Goal: Information Seeking & Learning: Learn about a topic

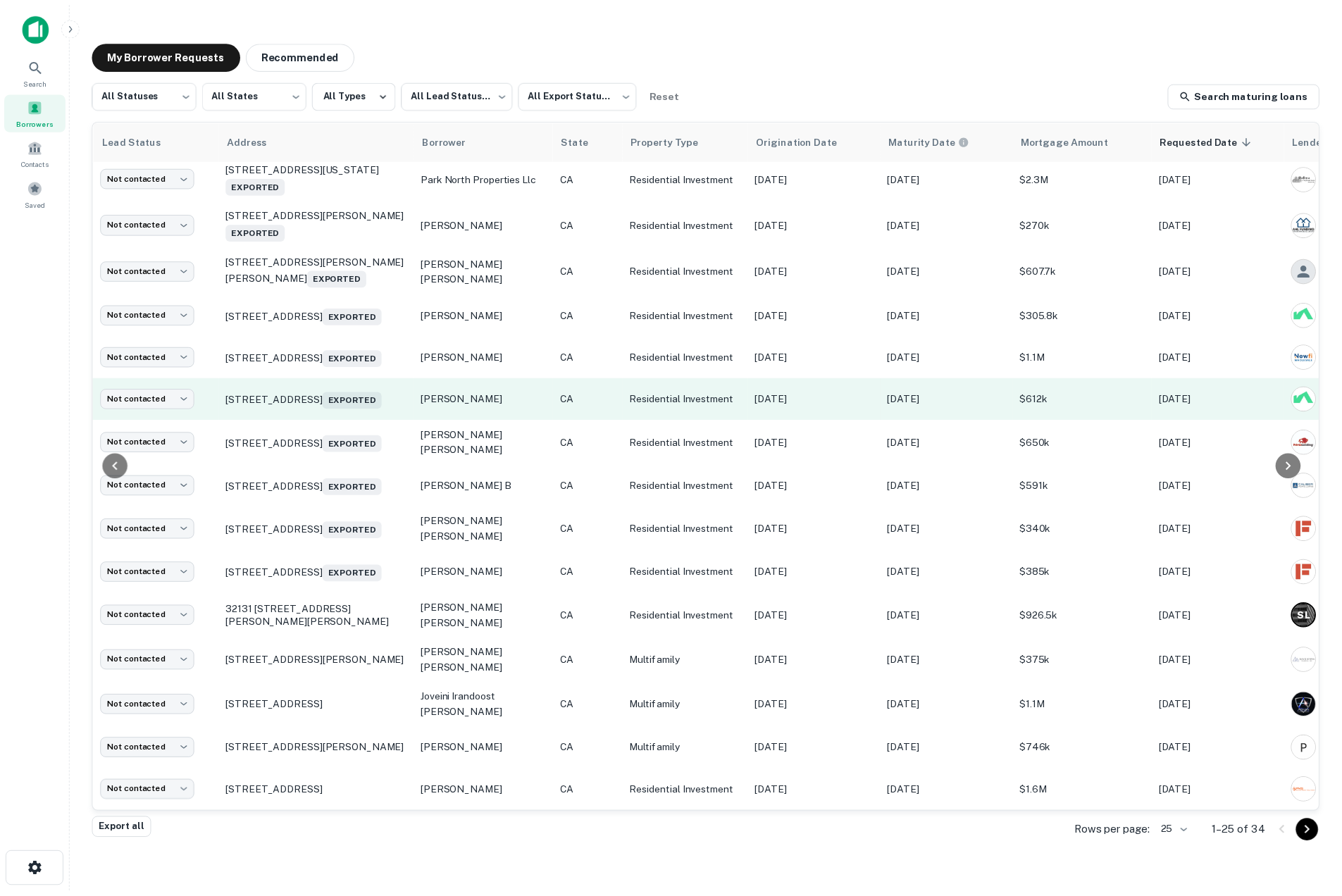
scroll to position [525, 0]
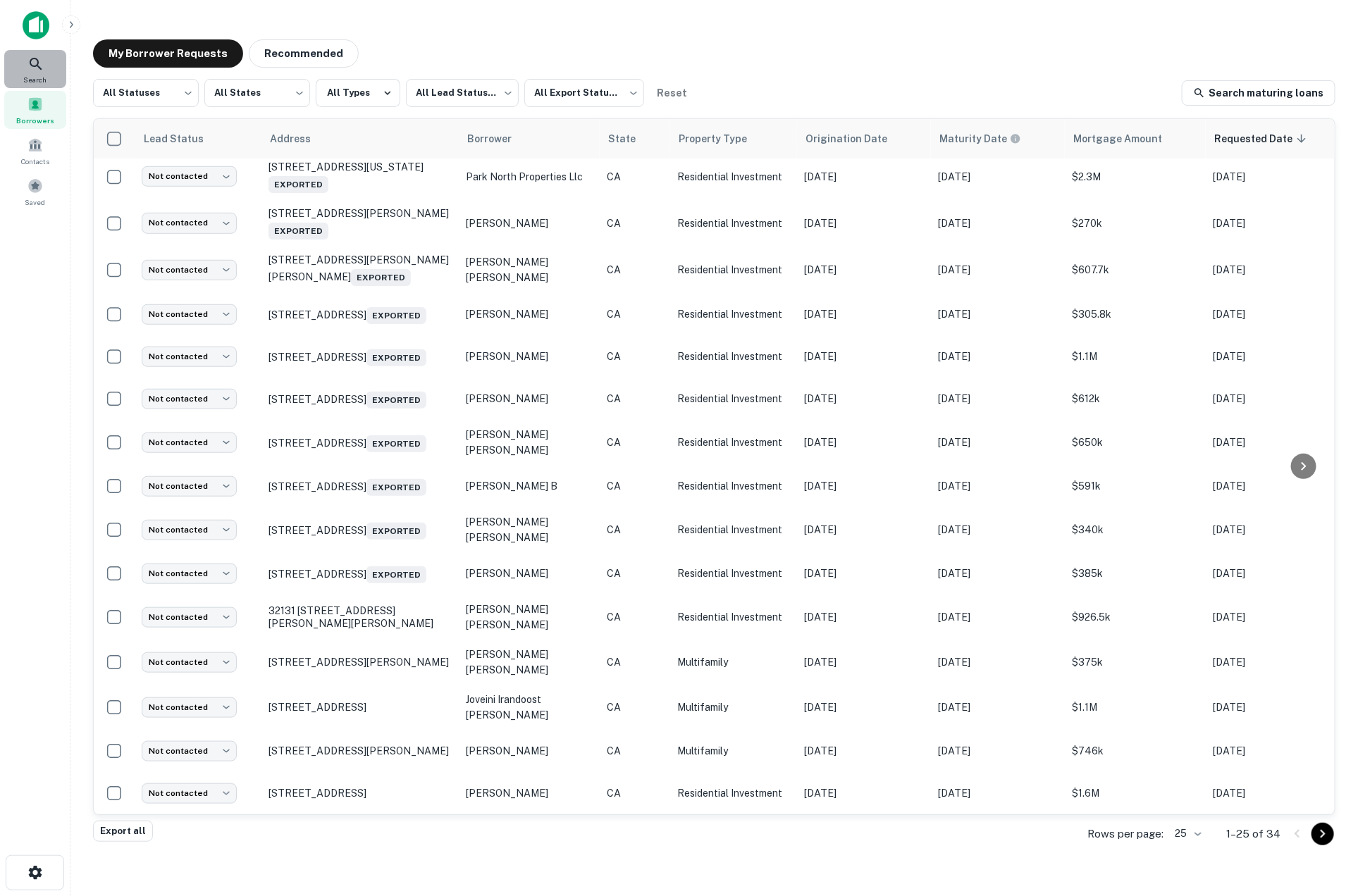
click at [37, 75] on span "Search" at bounding box center [35, 79] width 23 height 11
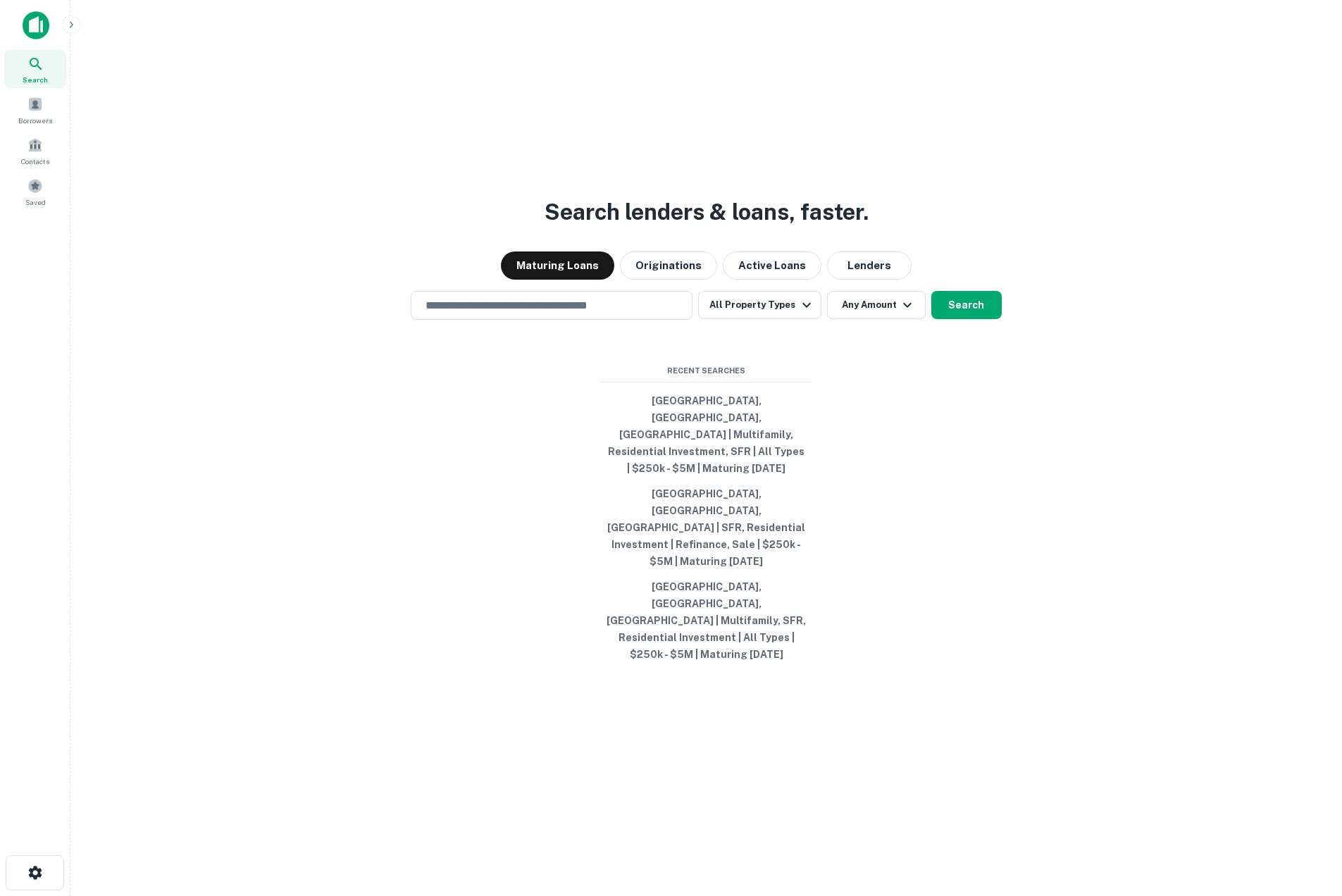
click at [1035, 734] on div "Search lenders & loans, faster. Maturing Loans Originations Active Loans Lender…" at bounding box center [706, 482] width 1249 height 896
click at [1048, 474] on div "Search lenders & loans, faster. Maturing Loans Originations Active Loans Lender…" at bounding box center [706, 482] width 1249 height 896
click at [788, 472] on button "Newport Beach, CA, USA | Multifamily, Residential Investment, SFR | All Types |…" at bounding box center [707, 435] width 212 height 93
type input "**********"
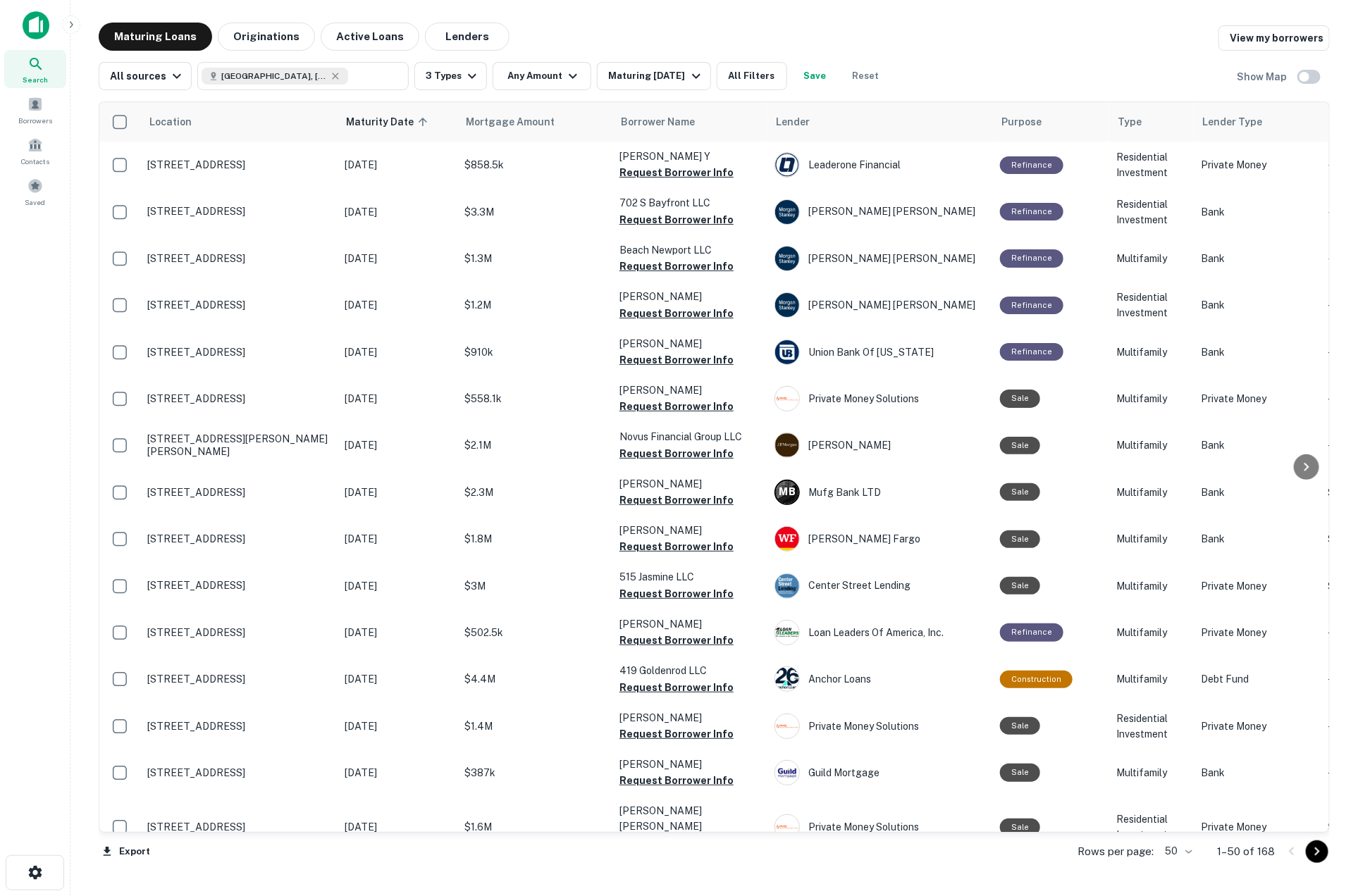
scroll to position [525, 0]
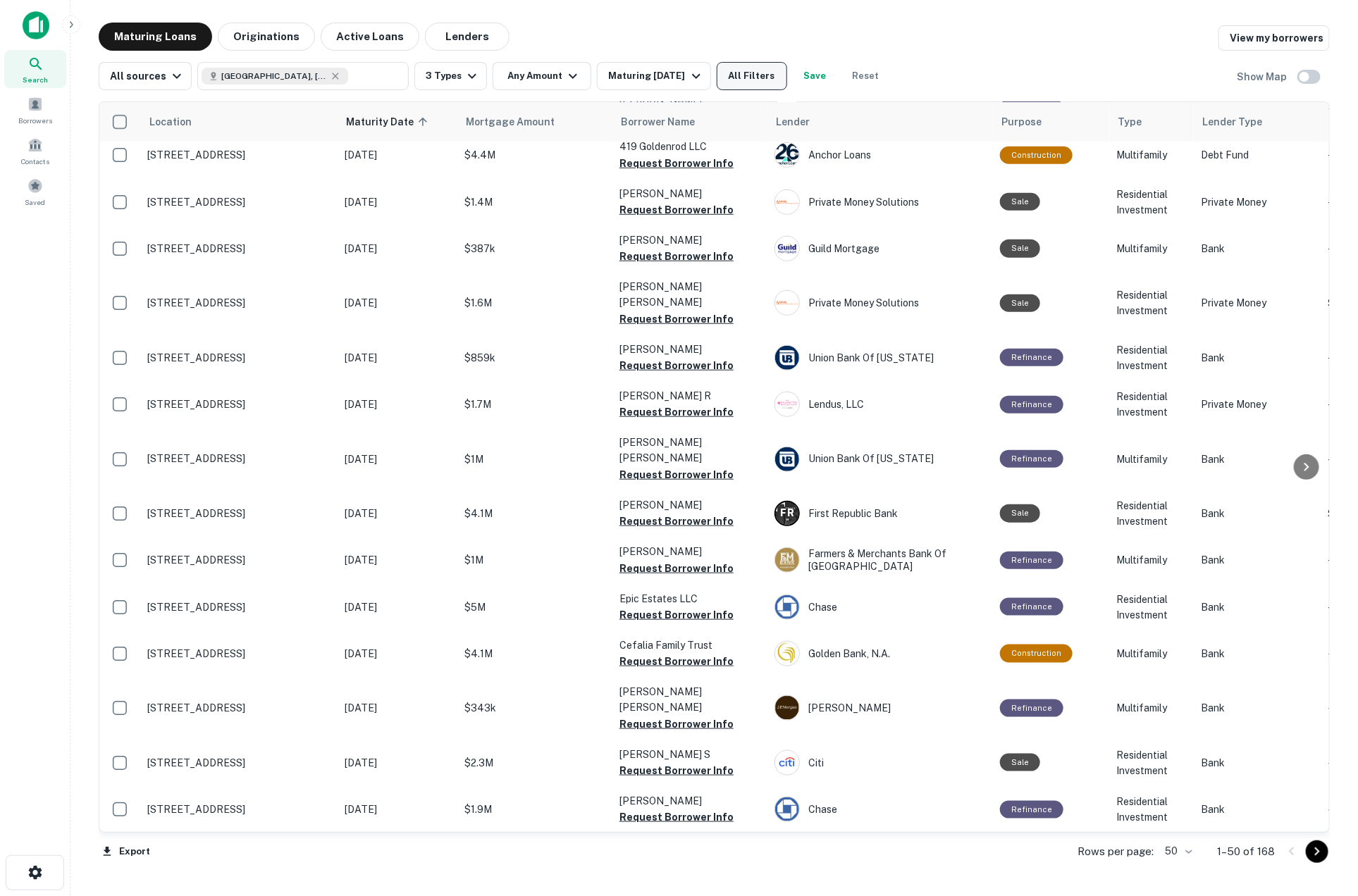
click at [736, 75] on button "All Filters" at bounding box center [751, 76] width 70 height 28
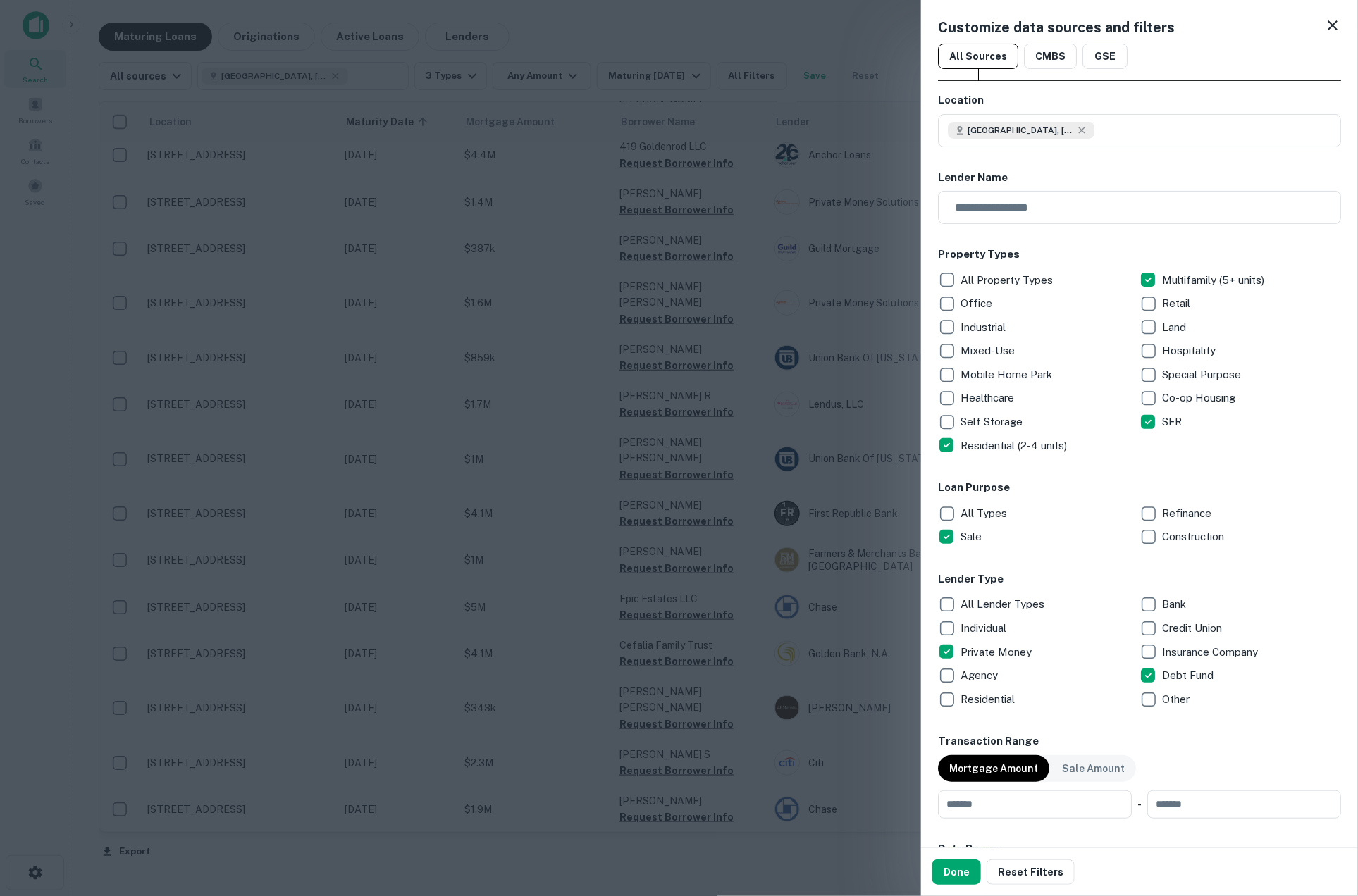
click at [1165, 502] on div "Refinance" at bounding box center [1240, 513] width 201 height 24
click at [1206, 269] on div "Multifamily (5+ units)" at bounding box center [1240, 280] width 201 height 24
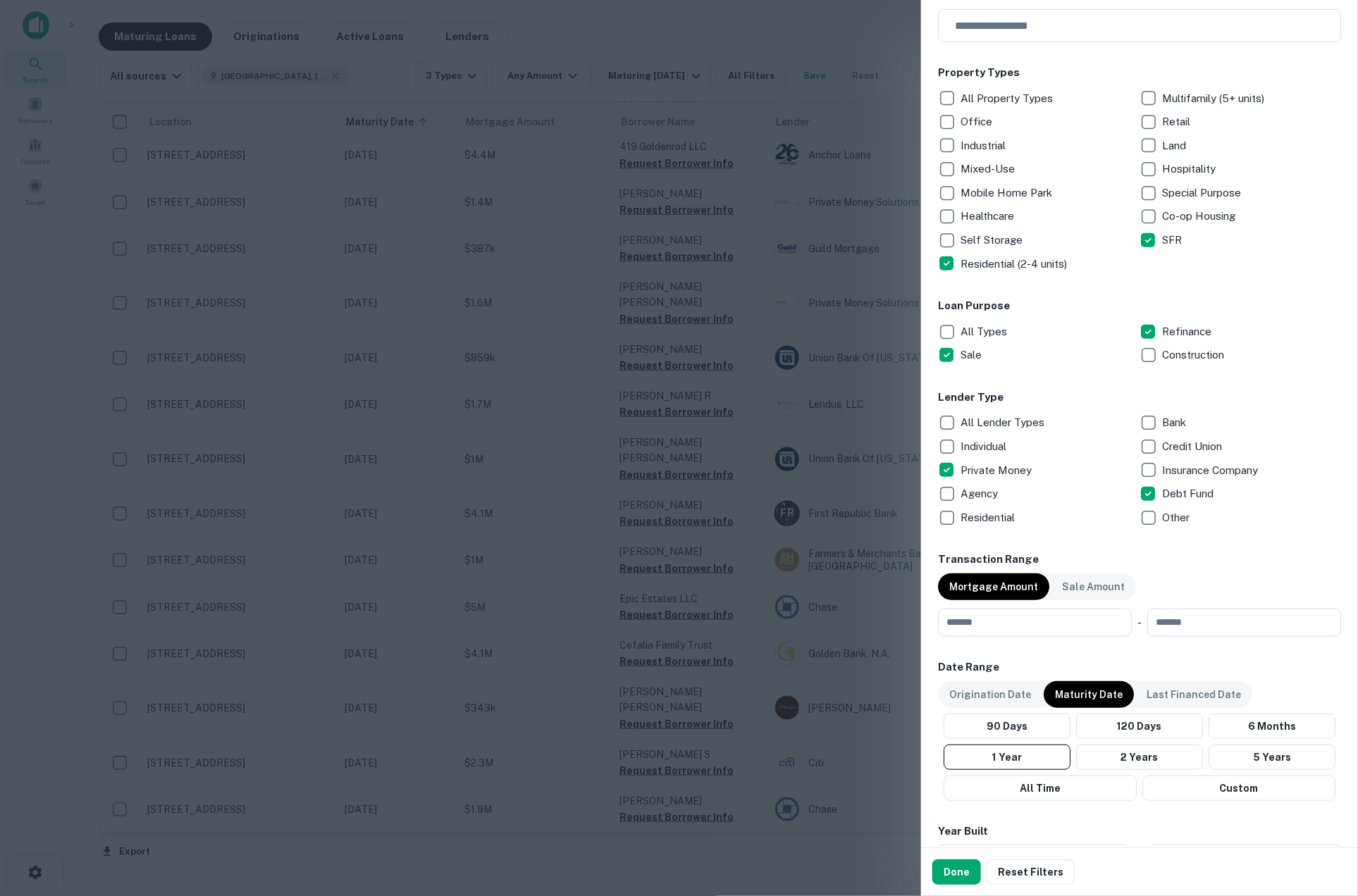
scroll to position [184, 0]
click at [1058, 631] on input "number" at bounding box center [1030, 621] width 184 height 28
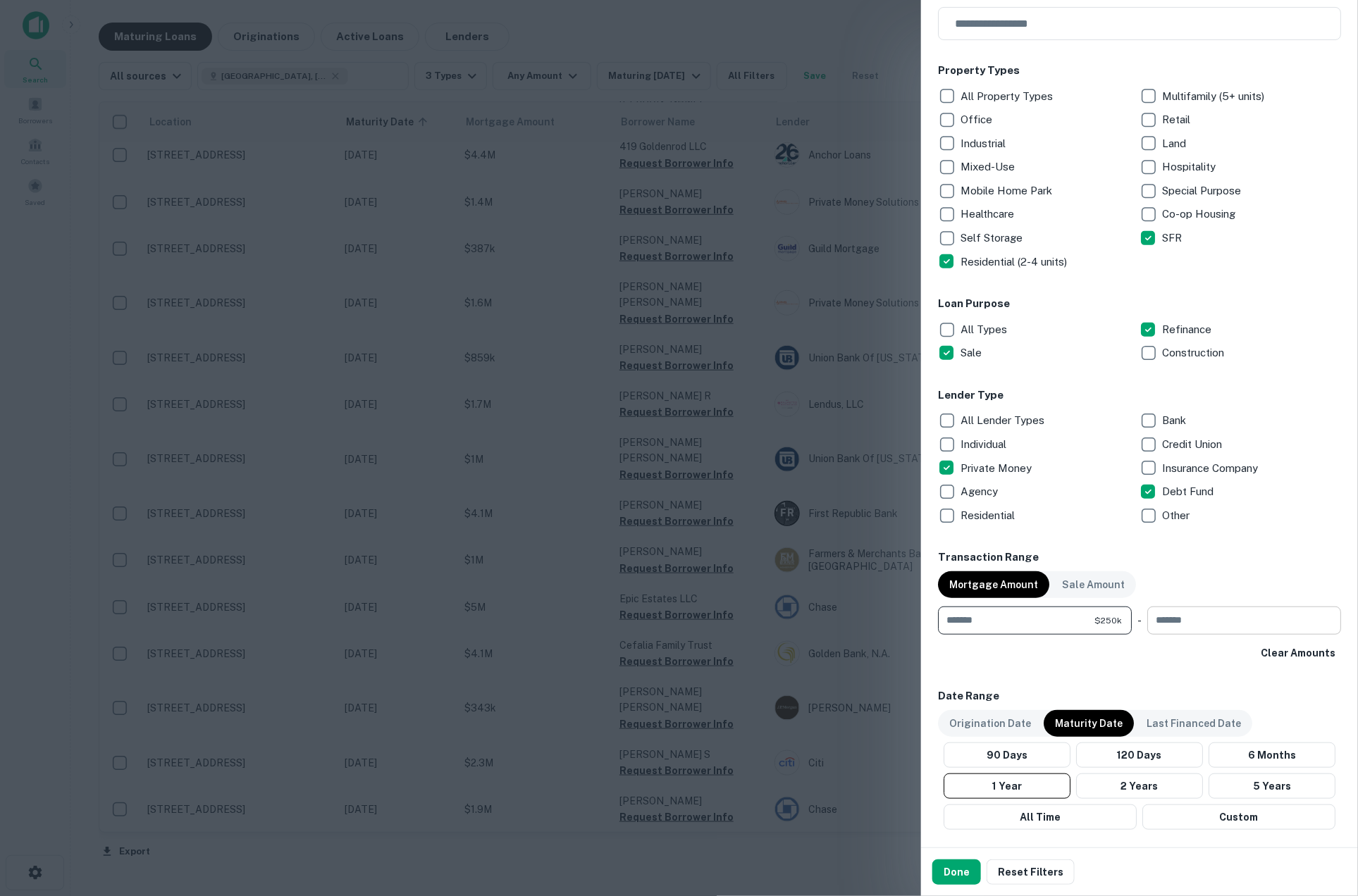
type input "******"
click at [1263, 624] on input "number" at bounding box center [1239, 621] width 184 height 28
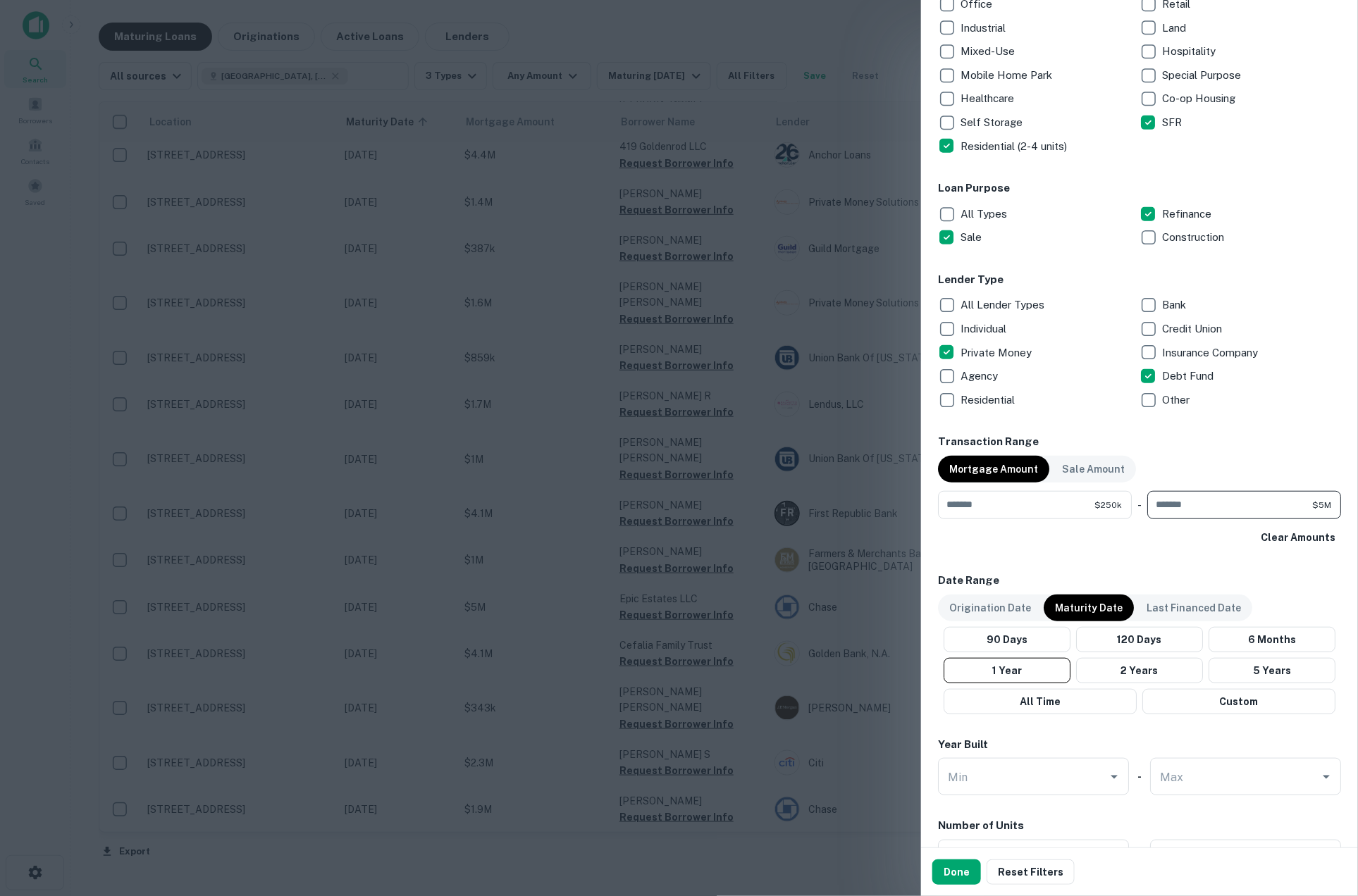
scroll to position [374, 0]
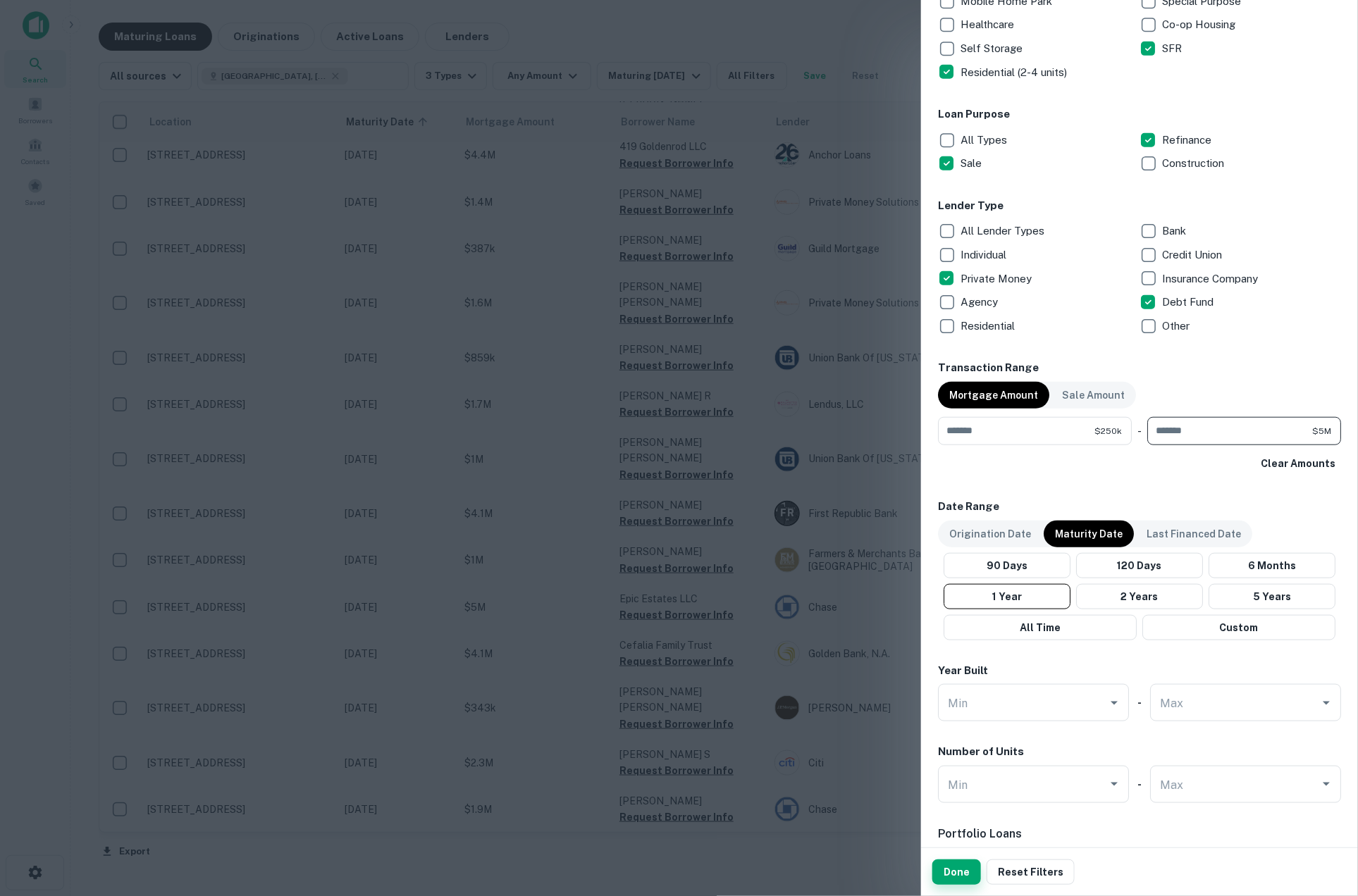
type input "*******"
click at [948, 872] on button "Done" at bounding box center [957, 872] width 49 height 25
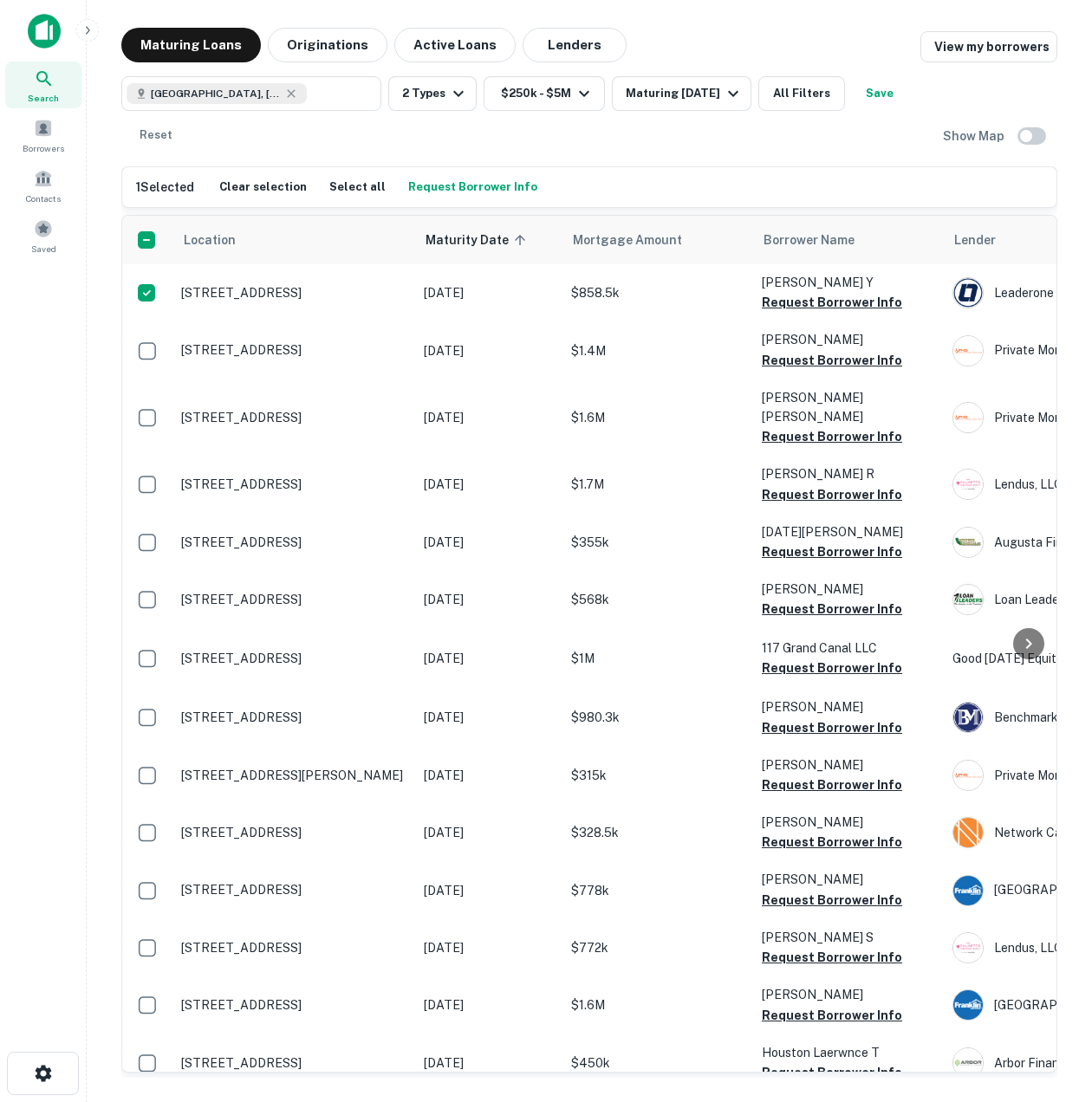
click at [439, 187] on button "Request Borrower Info" at bounding box center [472, 187] width 137 height 26
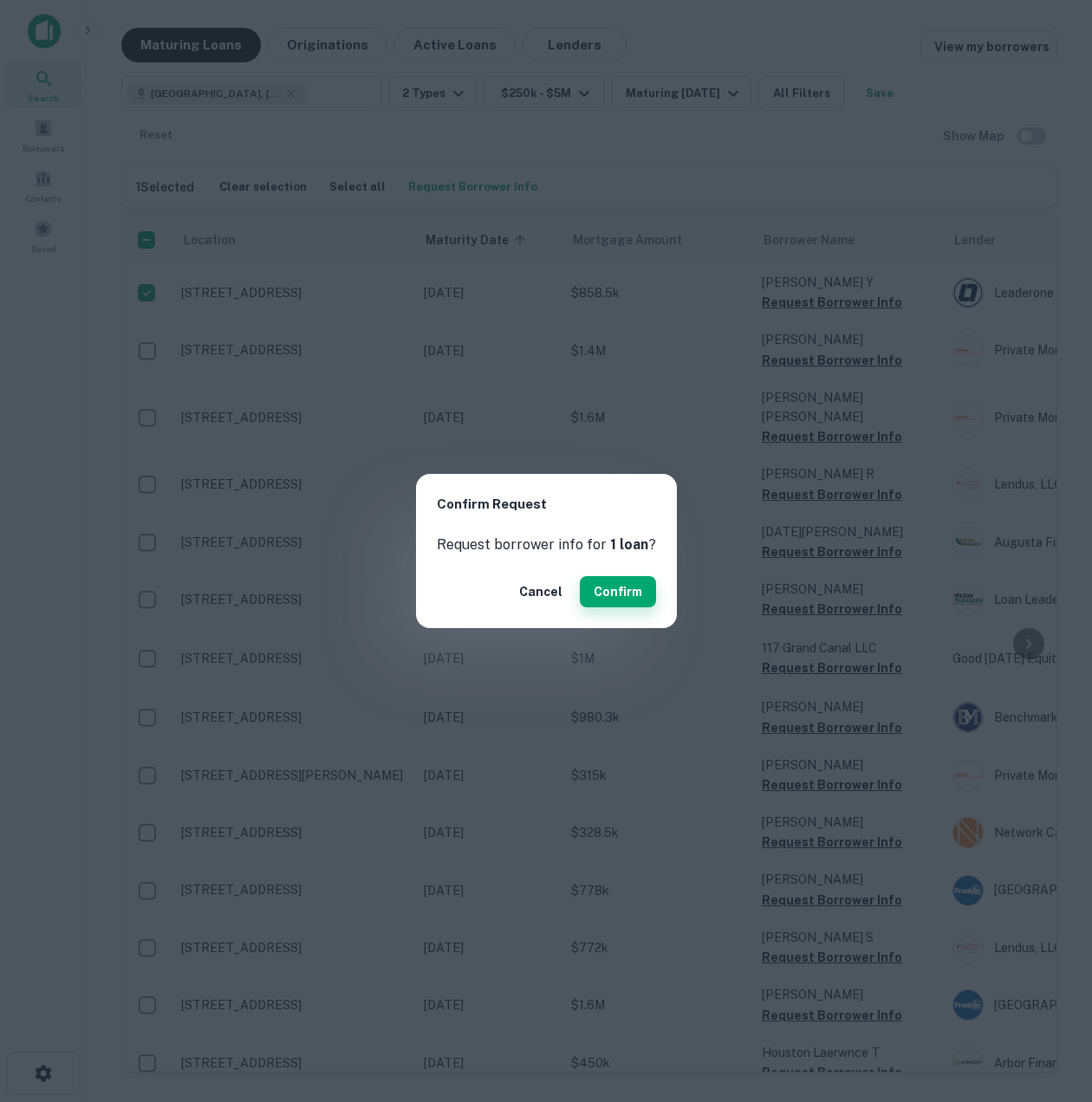
click at [619, 597] on button "Confirm" at bounding box center [618, 591] width 76 height 31
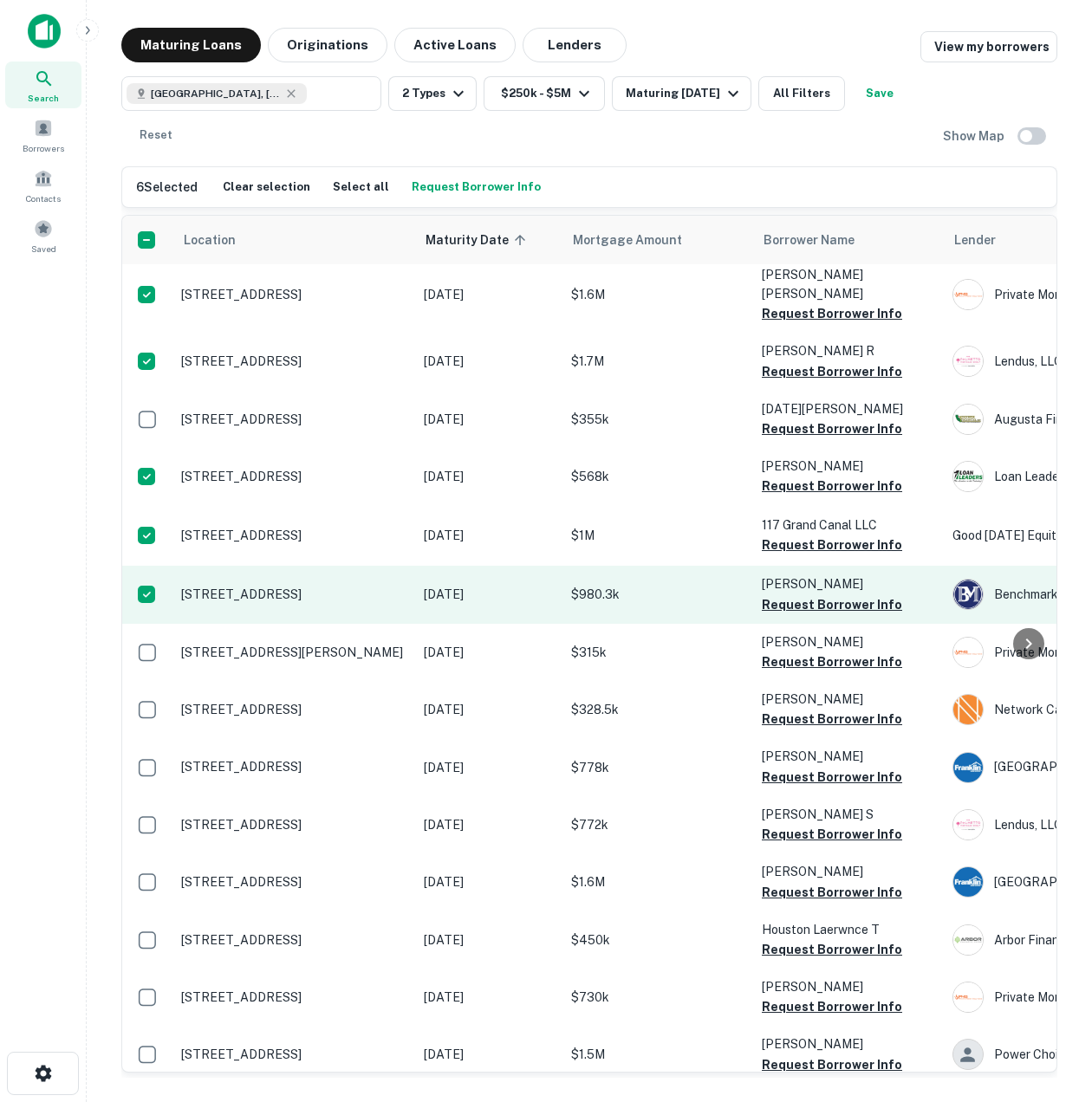
scroll to position [131, 0]
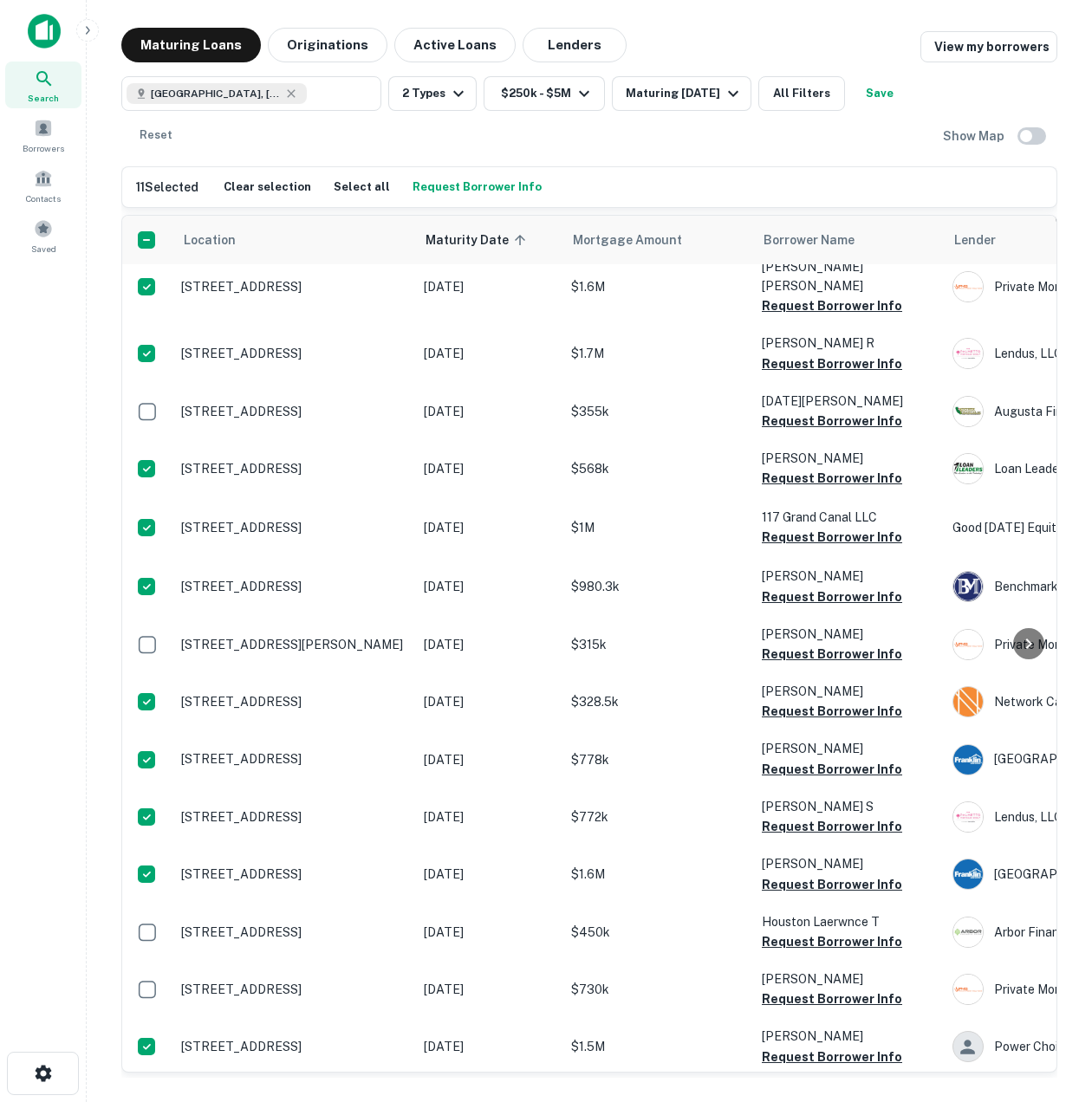
click at [464, 185] on button "Request Borrower Info" at bounding box center [477, 187] width 137 height 26
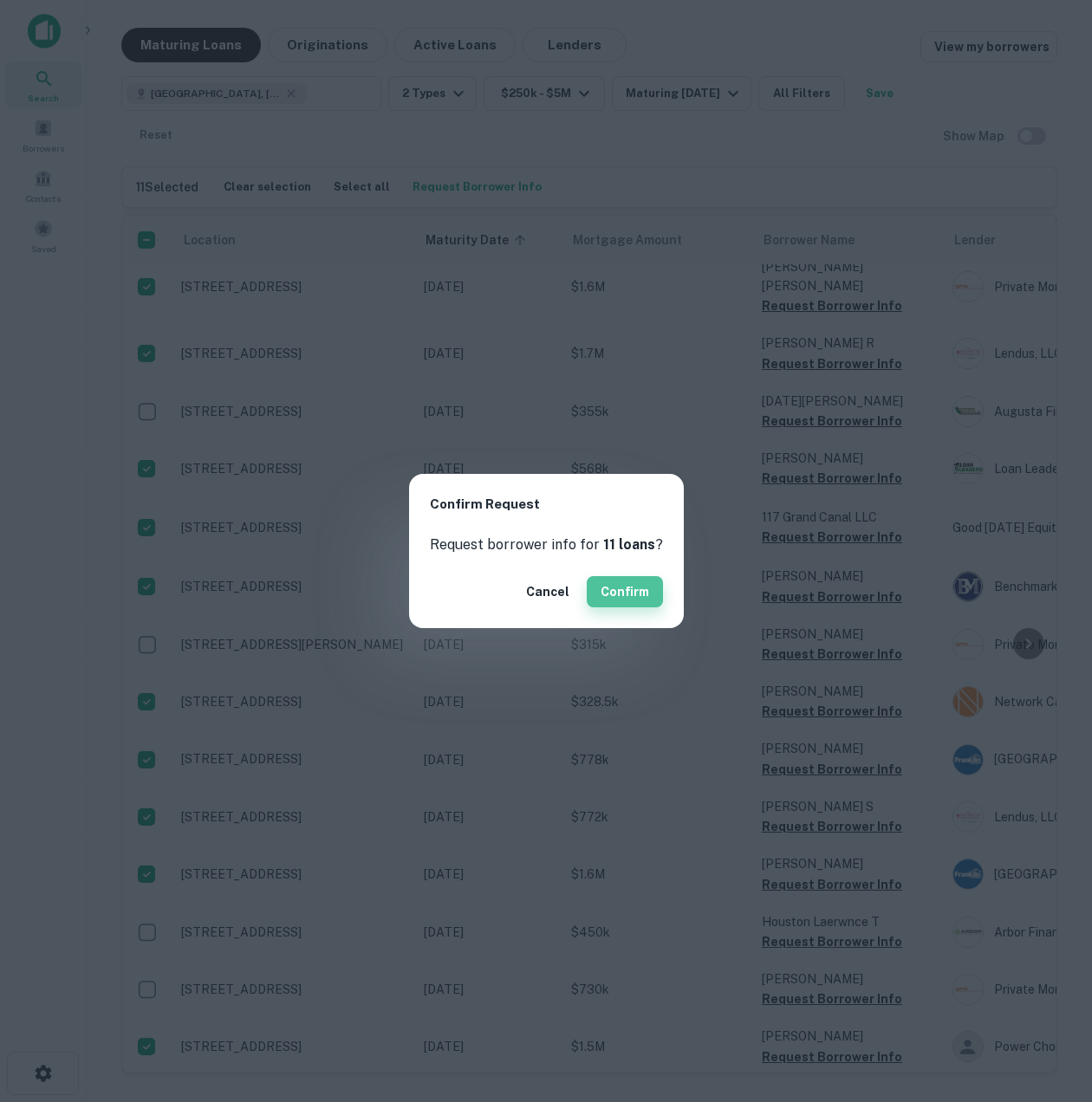
click at [620, 598] on button "Confirm" at bounding box center [625, 591] width 76 height 31
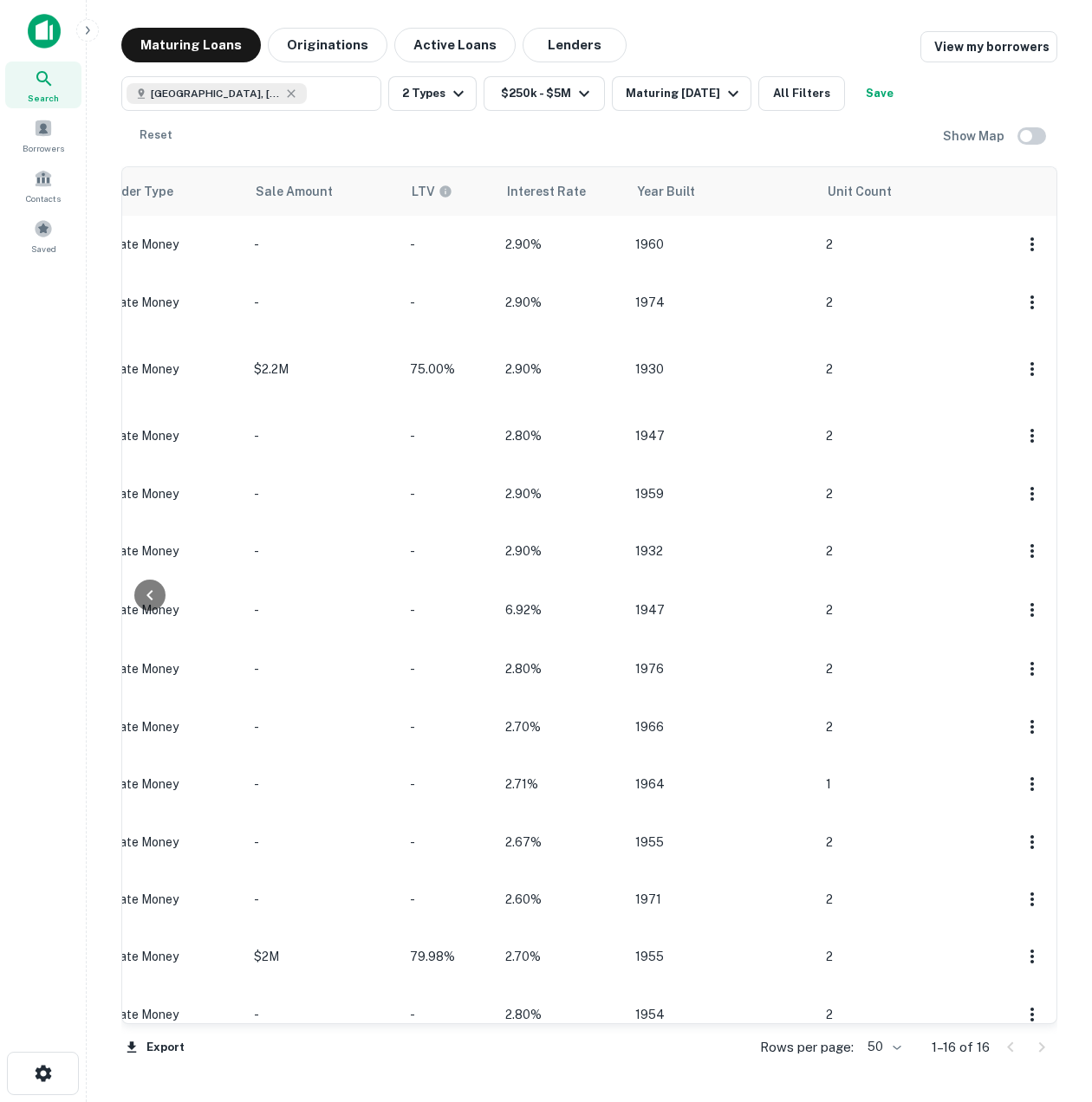
scroll to position [0, 1349]
click at [46, 136] on span at bounding box center [43, 127] width 19 height 19
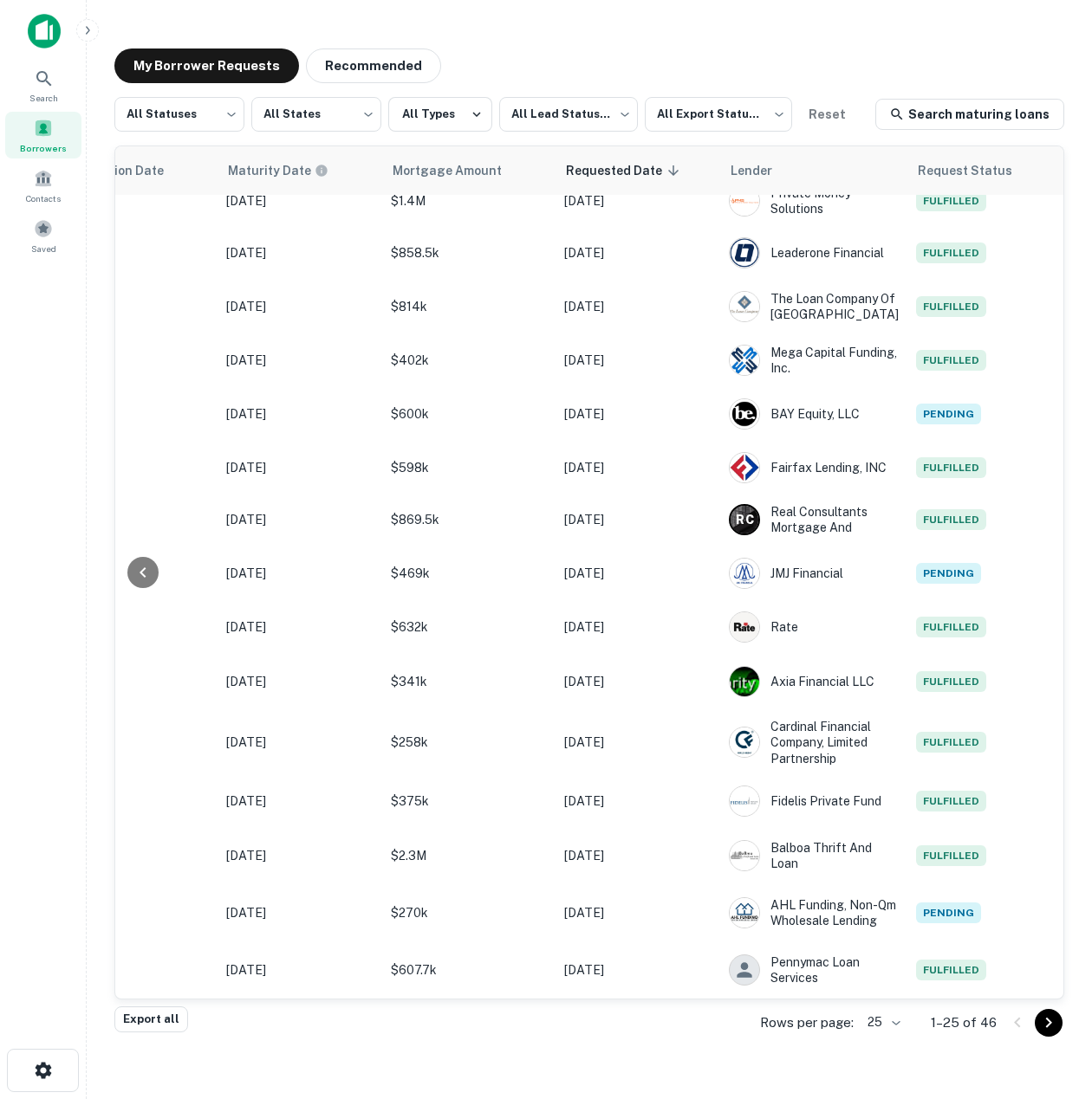
scroll to position [0, 933]
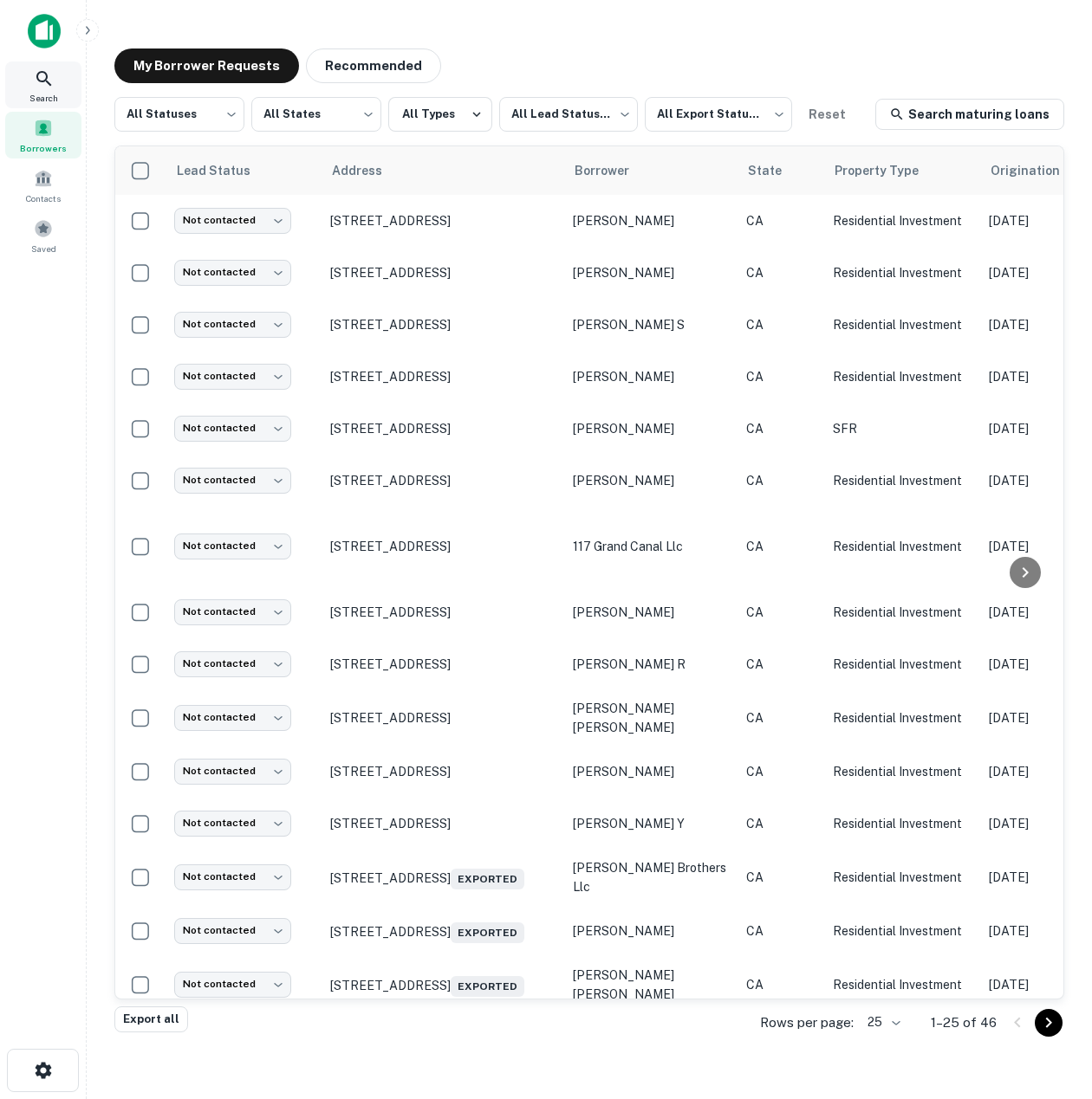
click at [59, 84] on div "Search" at bounding box center [44, 85] width 76 height 46
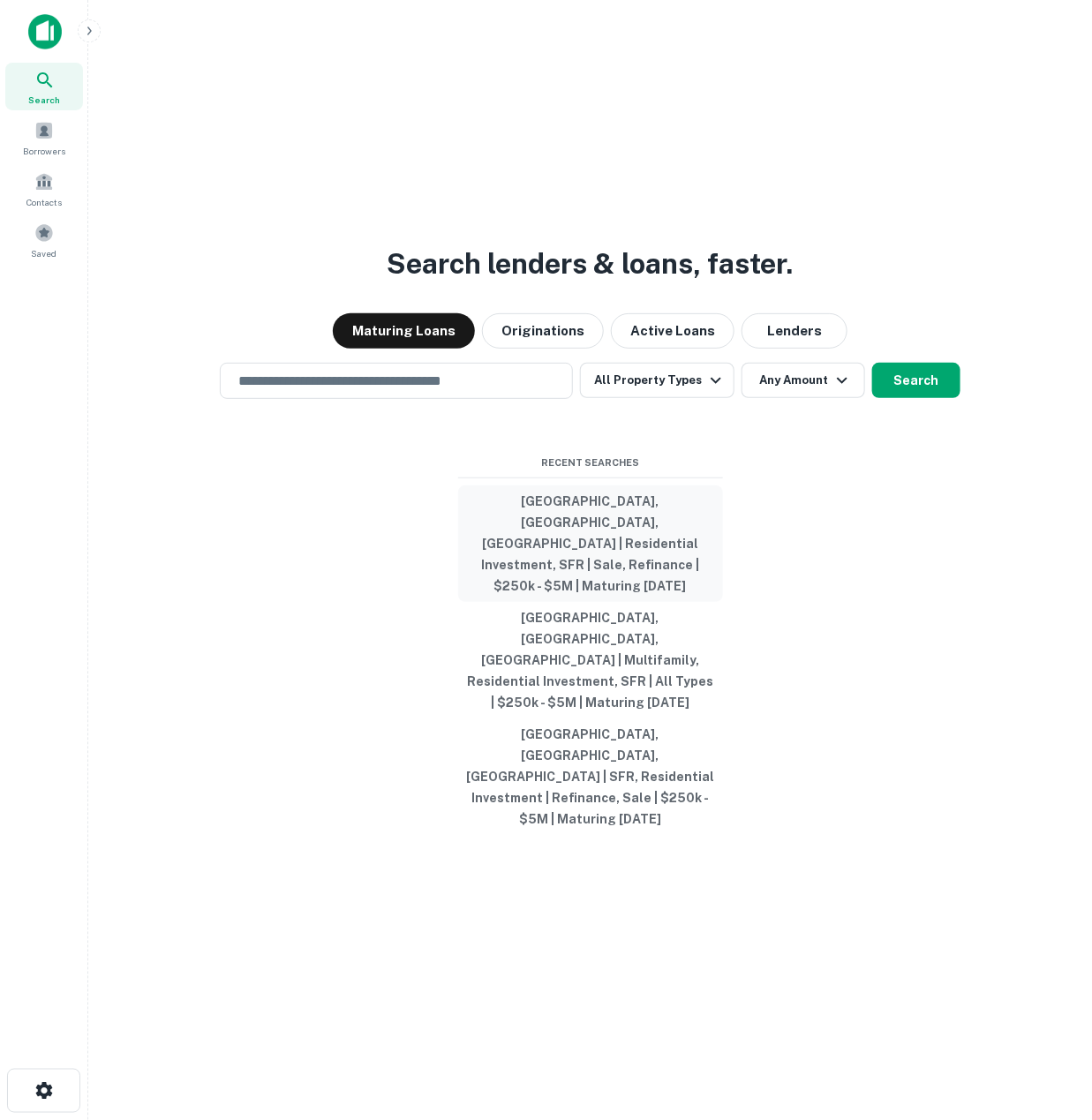
click at [526, 583] on button "Newport Beach, CA, USA | Residential Investment, SFR | Sale, Refinance | $250k …" at bounding box center [590, 544] width 265 height 117
type input "**********"
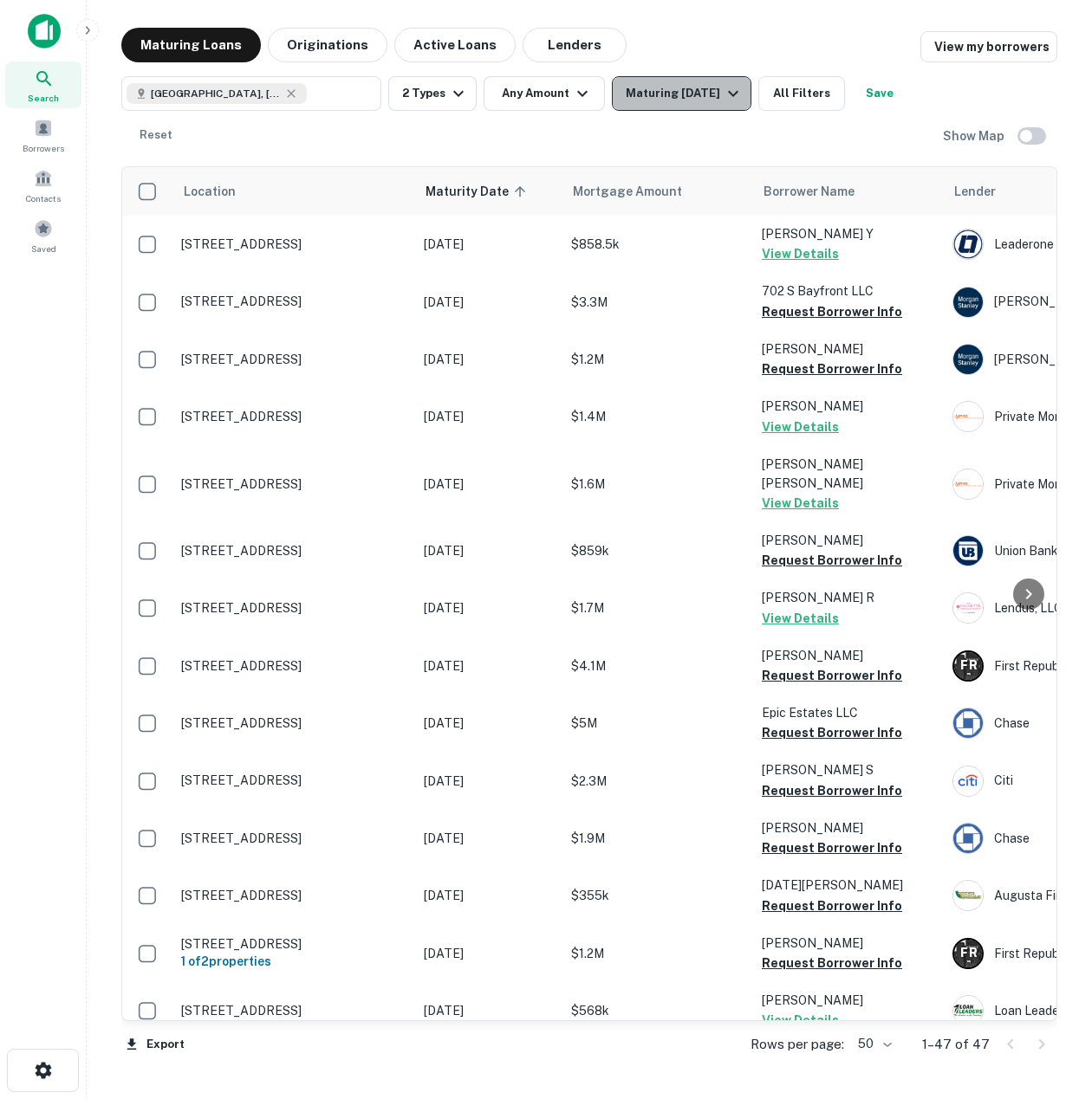
click at [682, 93] on div "Maturing In 1 Year" at bounding box center [685, 93] width 118 height 21
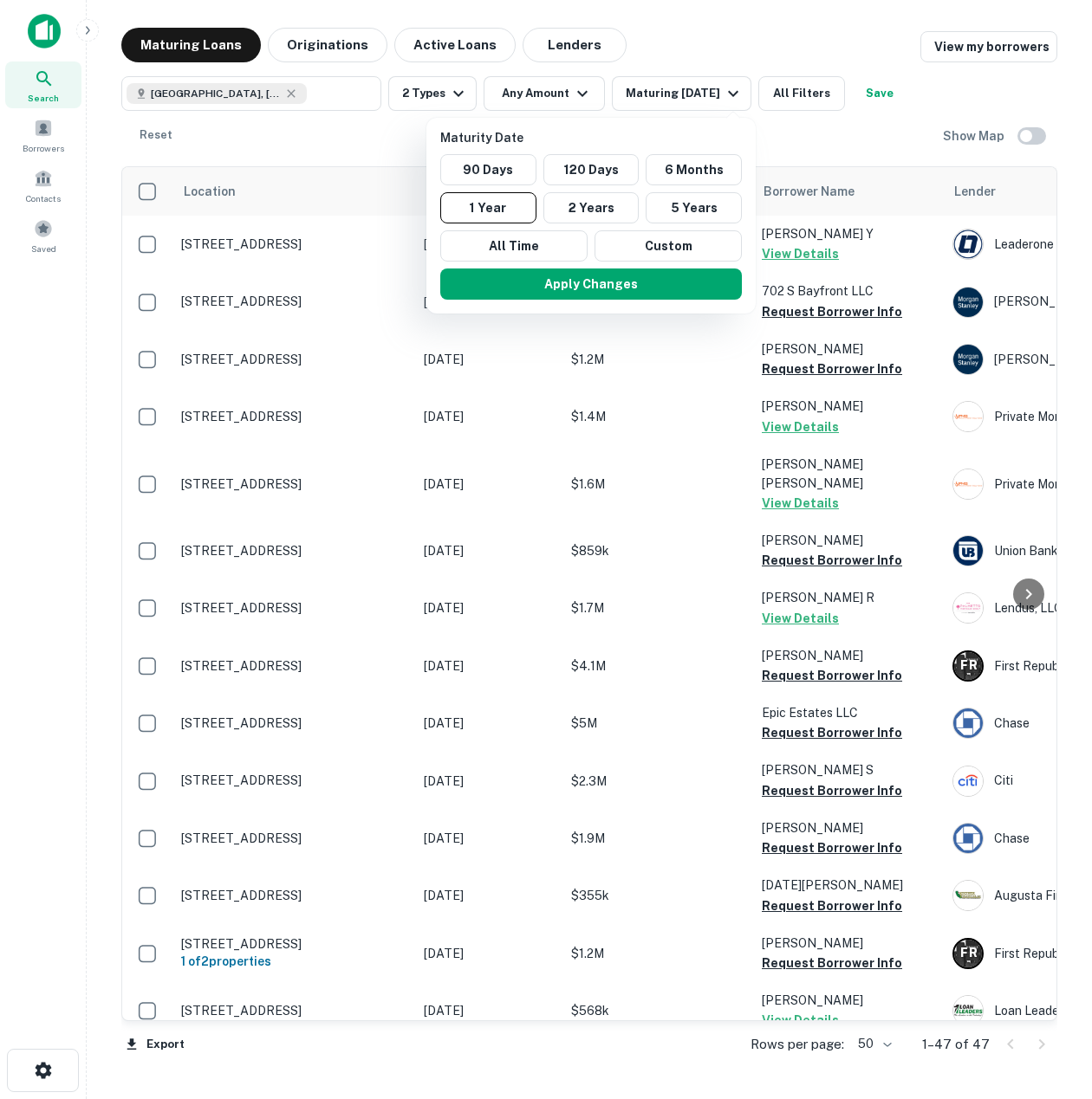
click at [791, 90] on div at bounding box center [546, 550] width 1092 height 1099
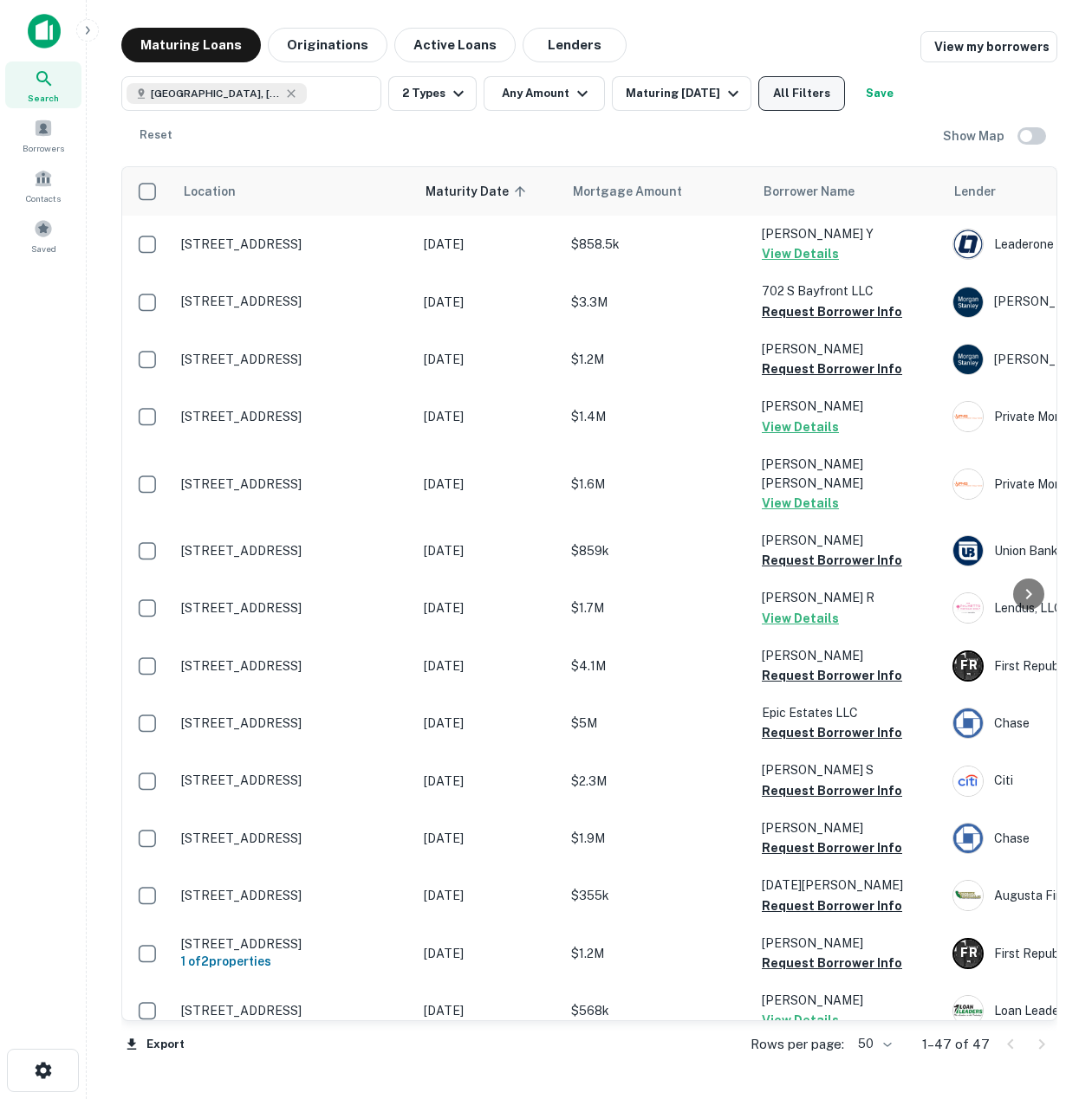
click at [808, 102] on button "All Filters" at bounding box center [801, 94] width 86 height 35
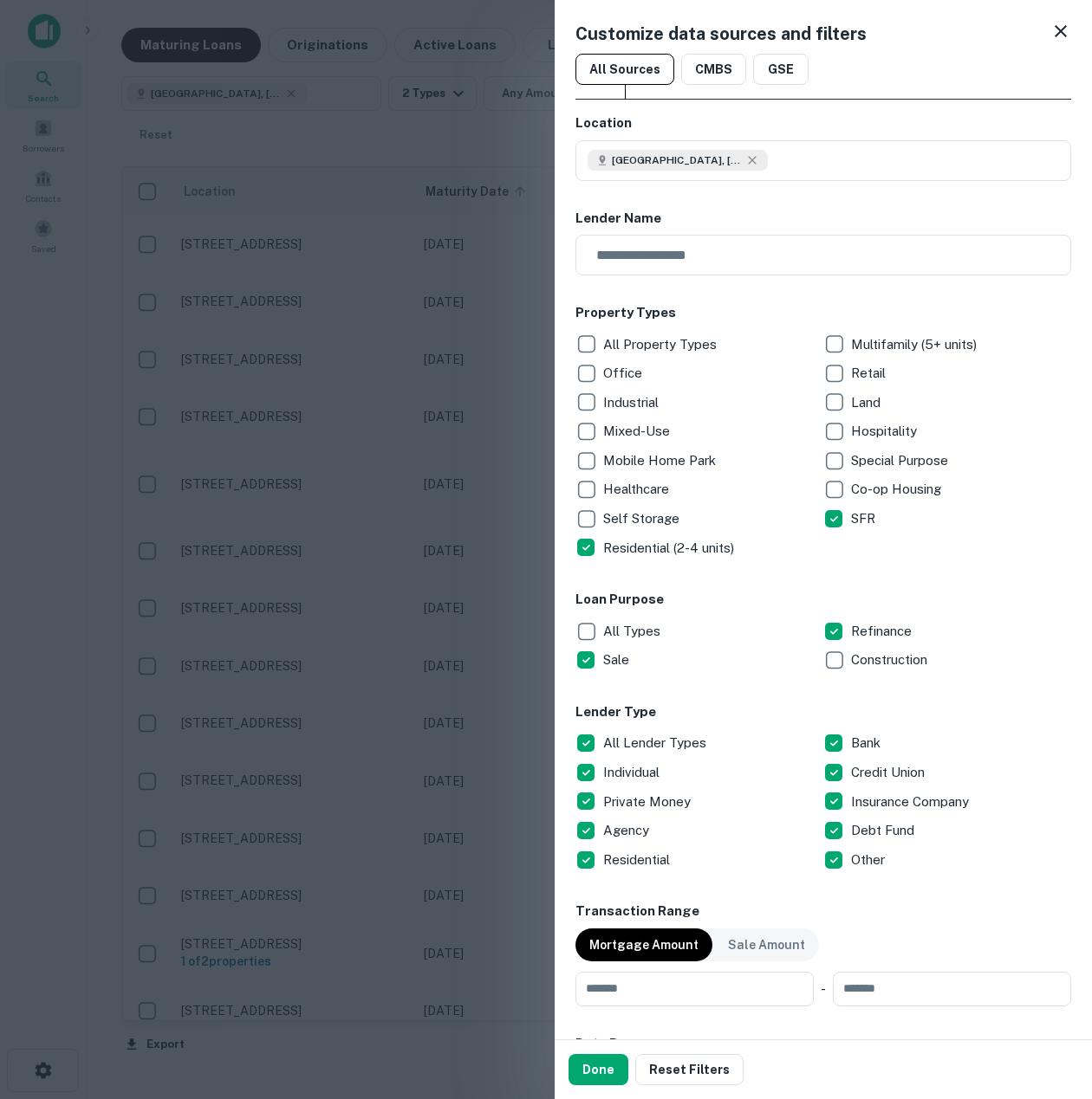
click at [609, 746] on p "All Lender Types" at bounding box center [656, 743] width 106 height 21
click at [634, 802] on p "Private Money" at bounding box center [649, 802] width 91 height 21
click at [851, 826] on p "Debt Fund" at bounding box center [884, 831] width 66 height 21
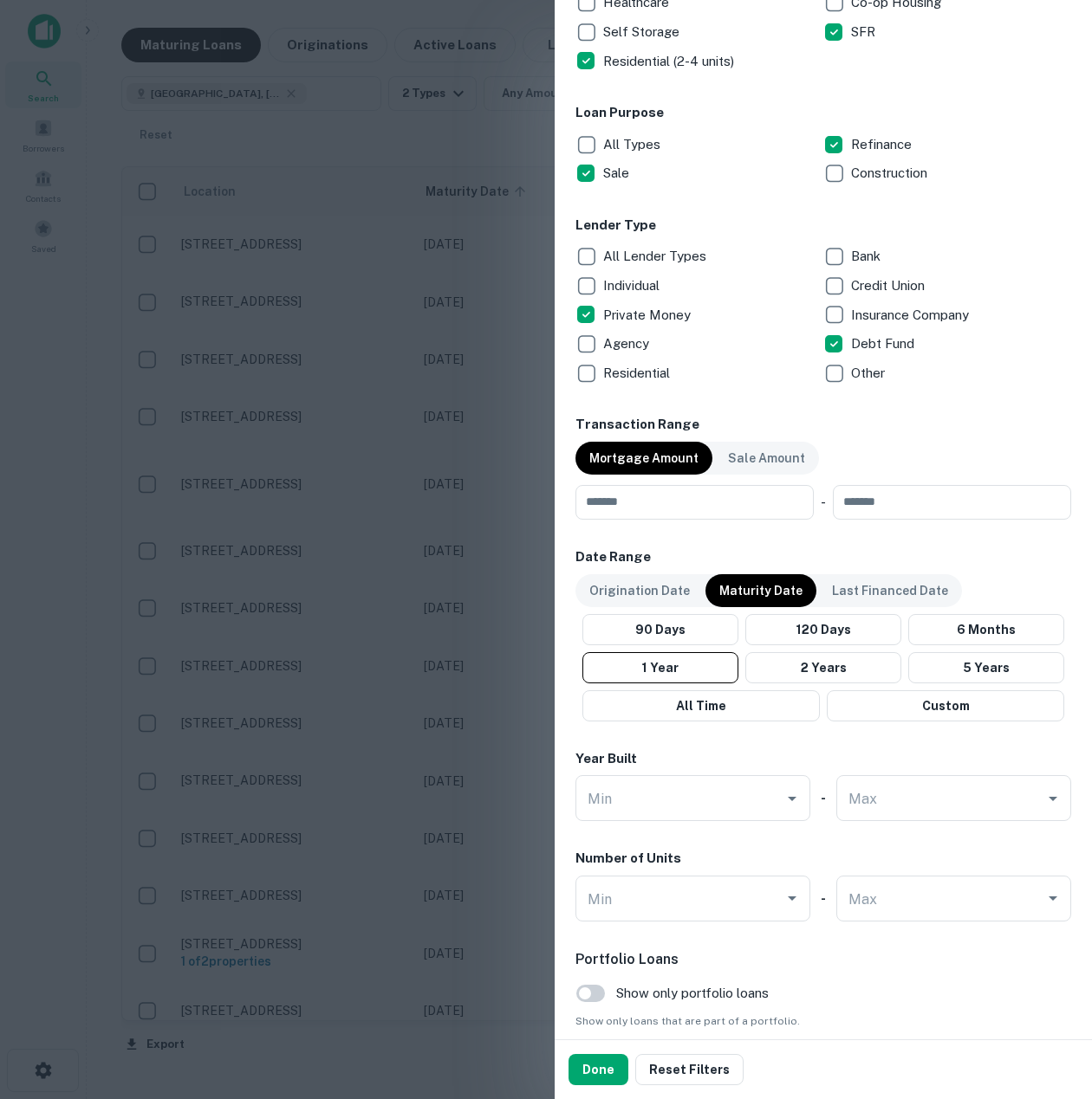
scroll to position [491, 0]
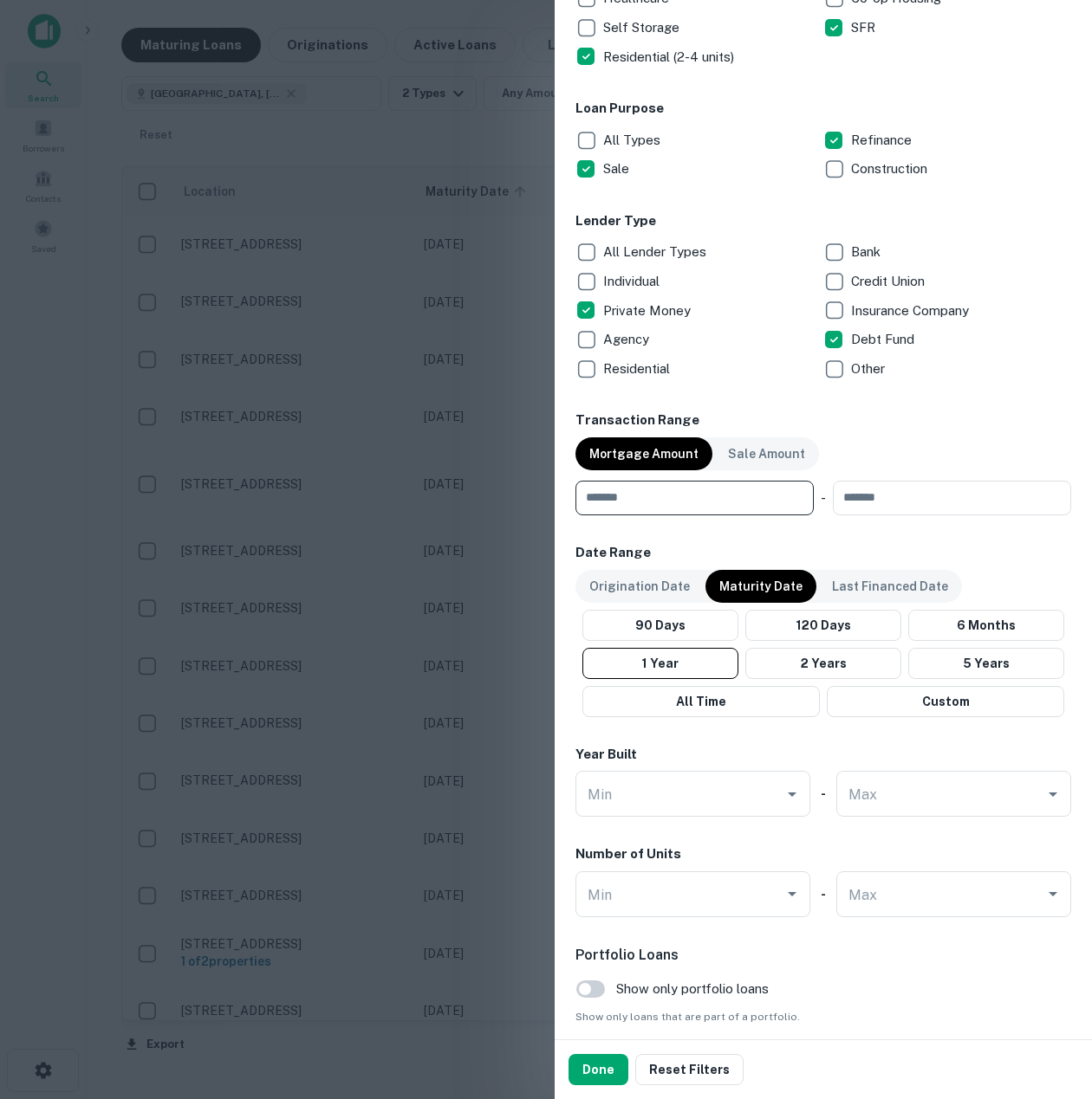
click at [683, 499] on input "number" at bounding box center [688, 499] width 227 height 35
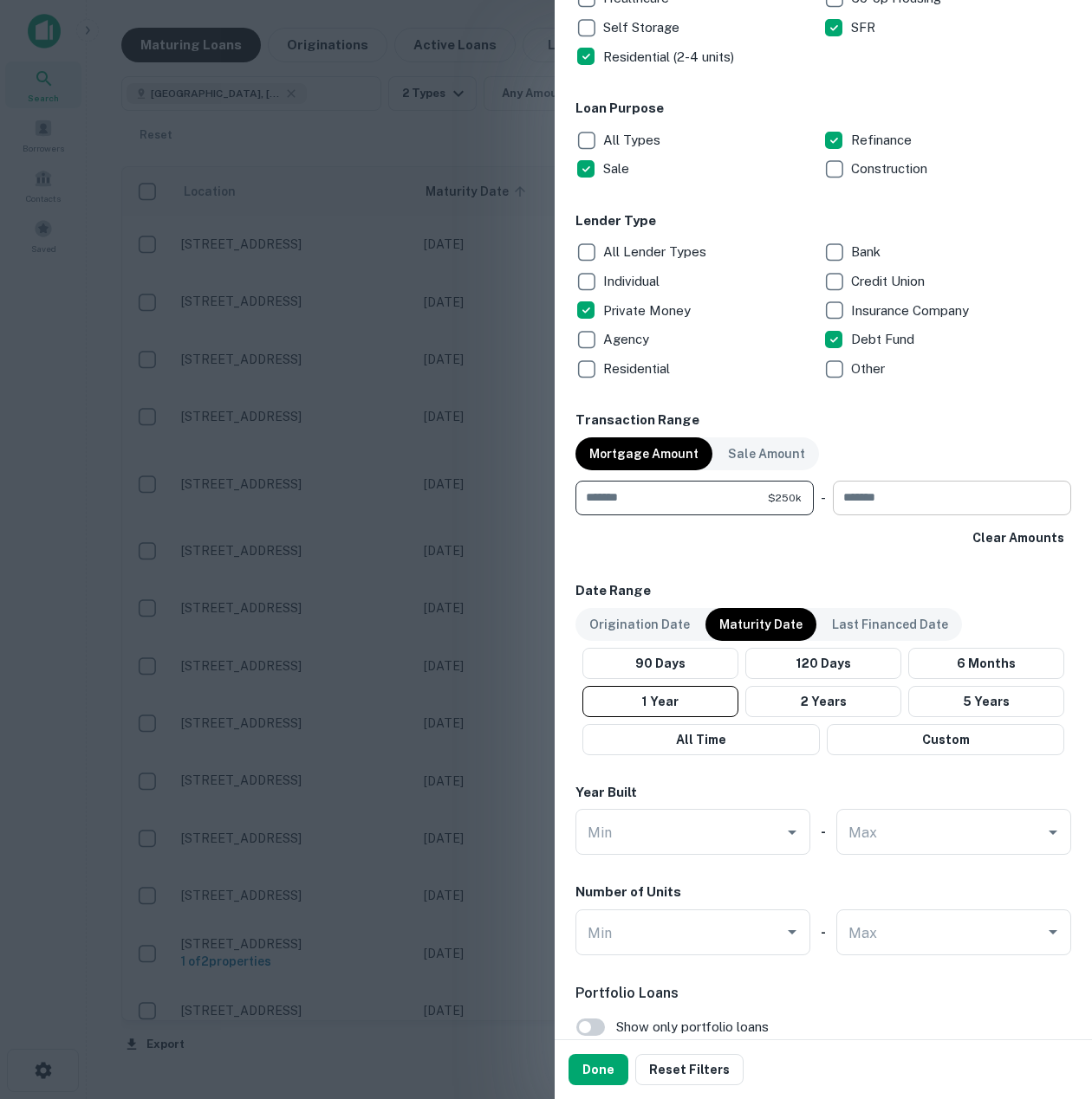
type input "******"
click at [833, 499] on input "number" at bounding box center [945, 499] width 227 height 35
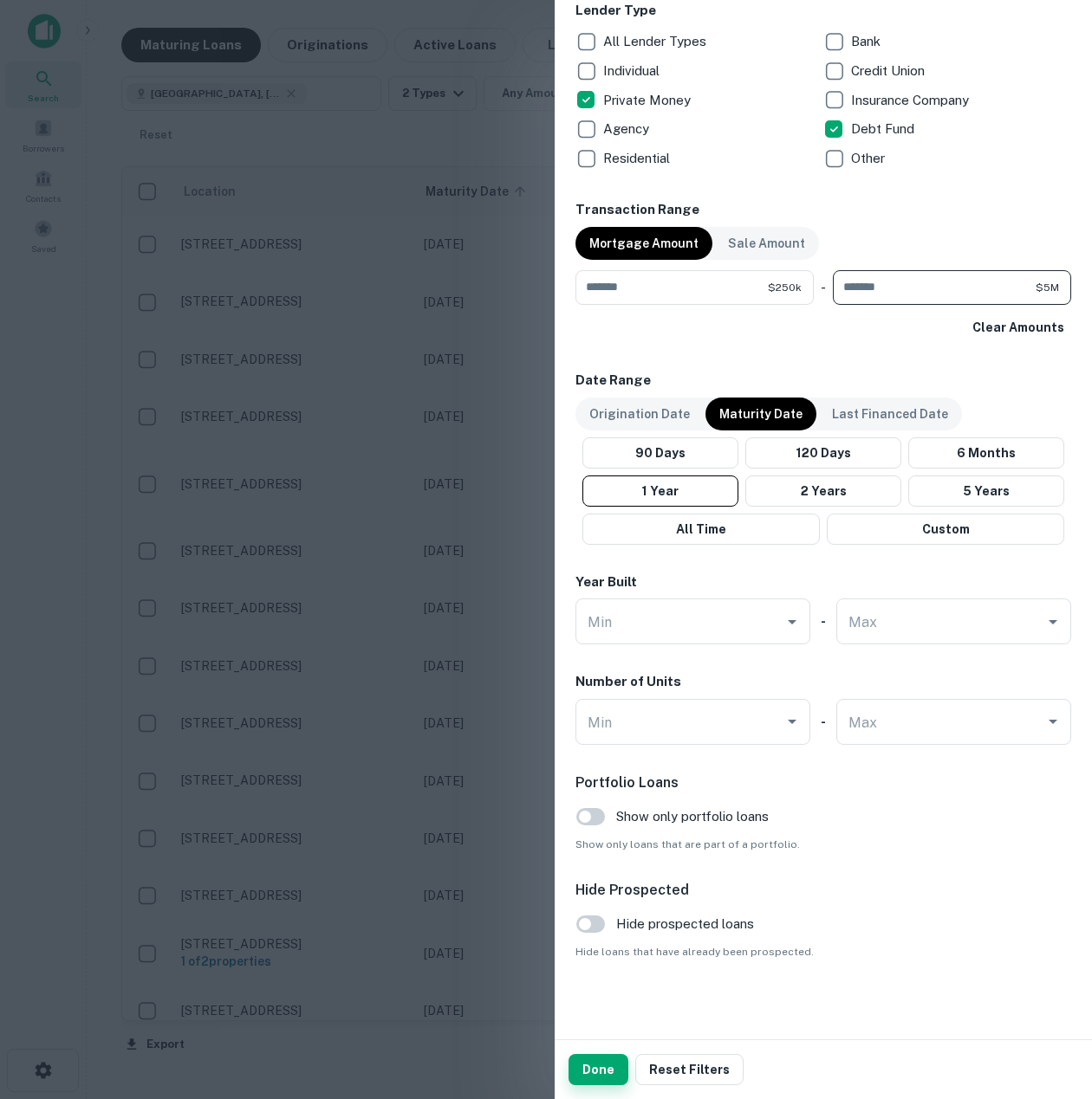
type input "*******"
click at [592, 1064] on button "Done" at bounding box center [599, 1070] width 60 height 31
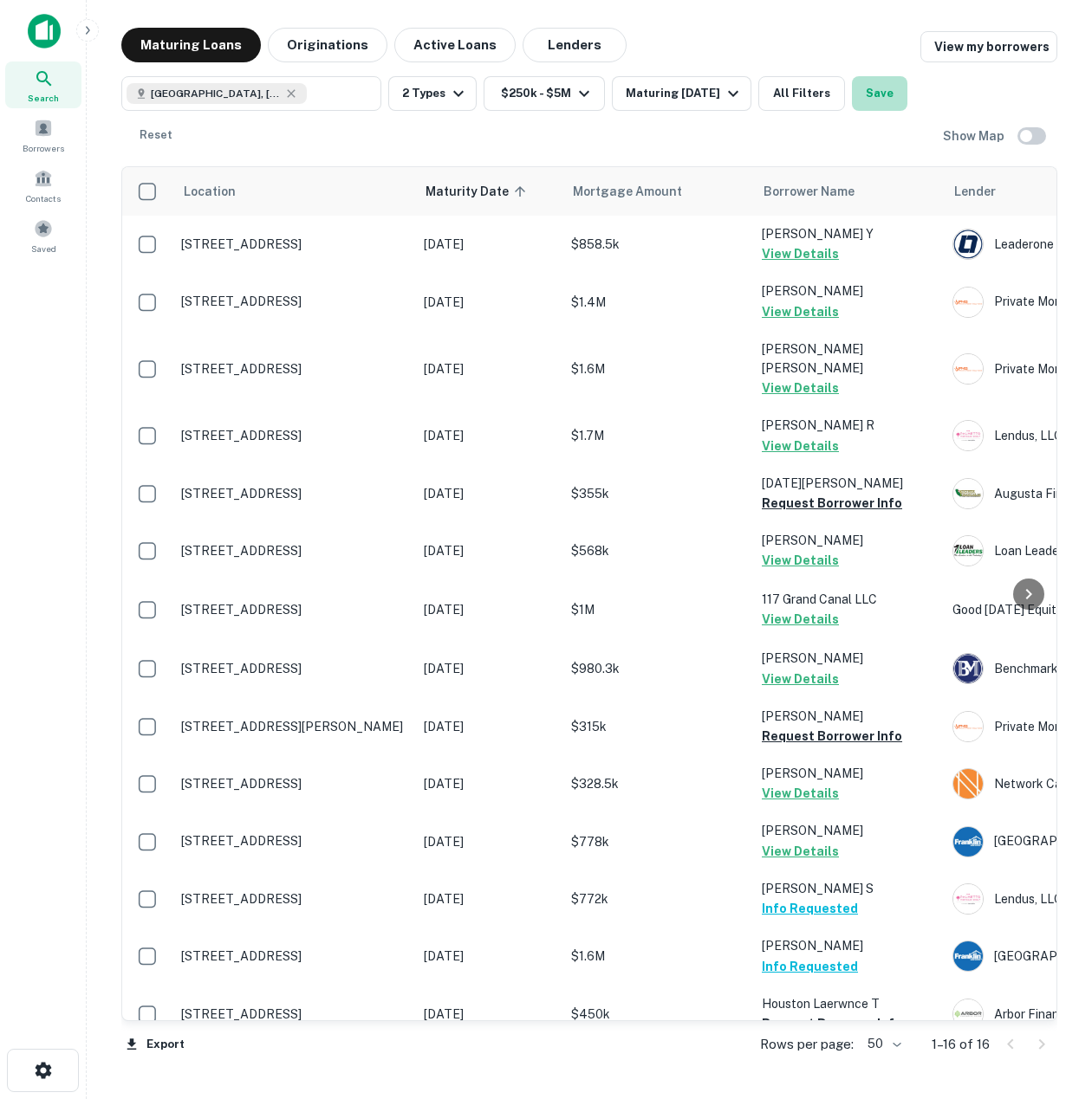
click at [883, 93] on button "Save" at bounding box center [879, 94] width 56 height 35
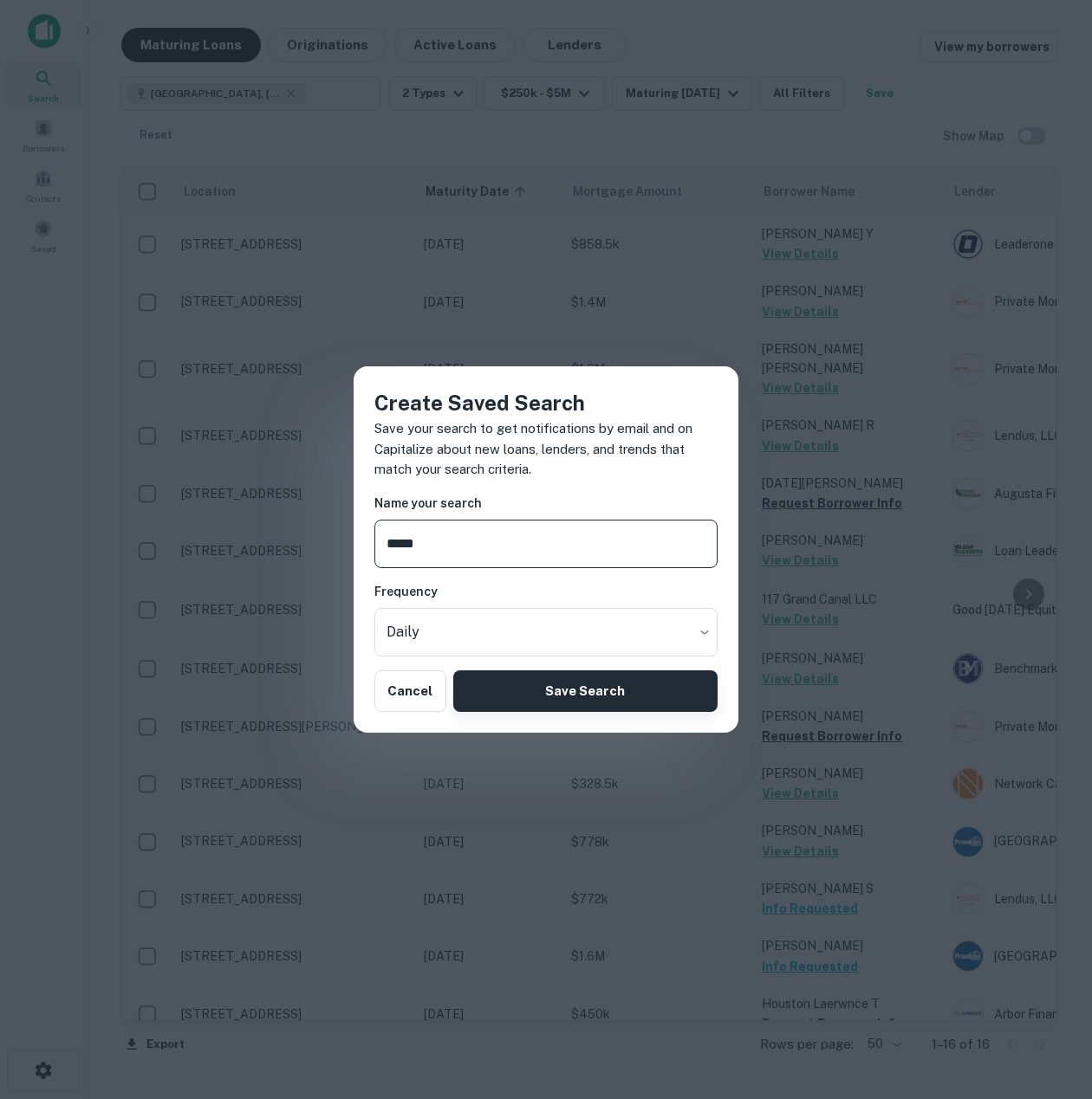
type input "*****"
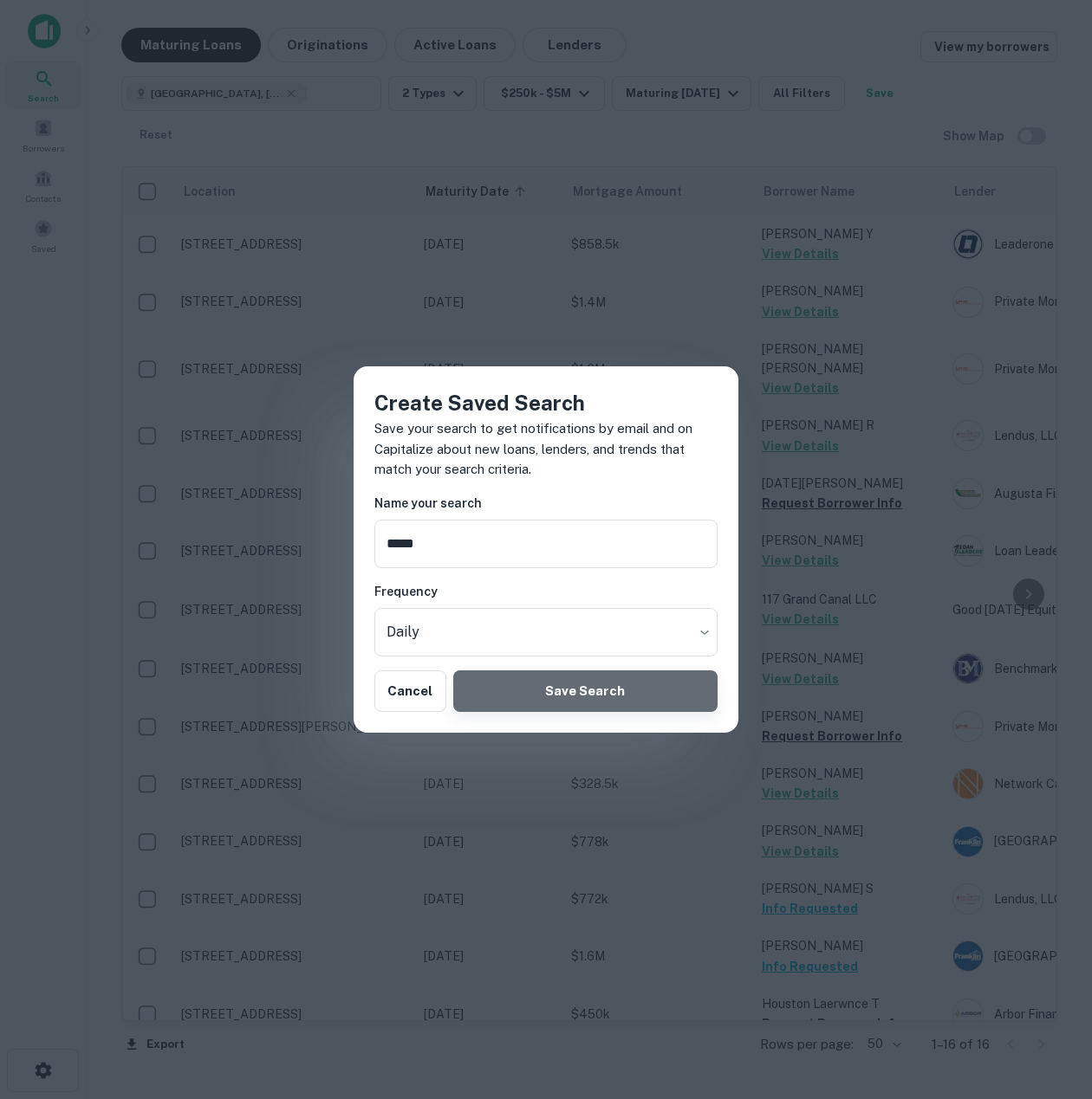
click at [618, 691] on button "Save Search" at bounding box center [585, 691] width 264 height 42
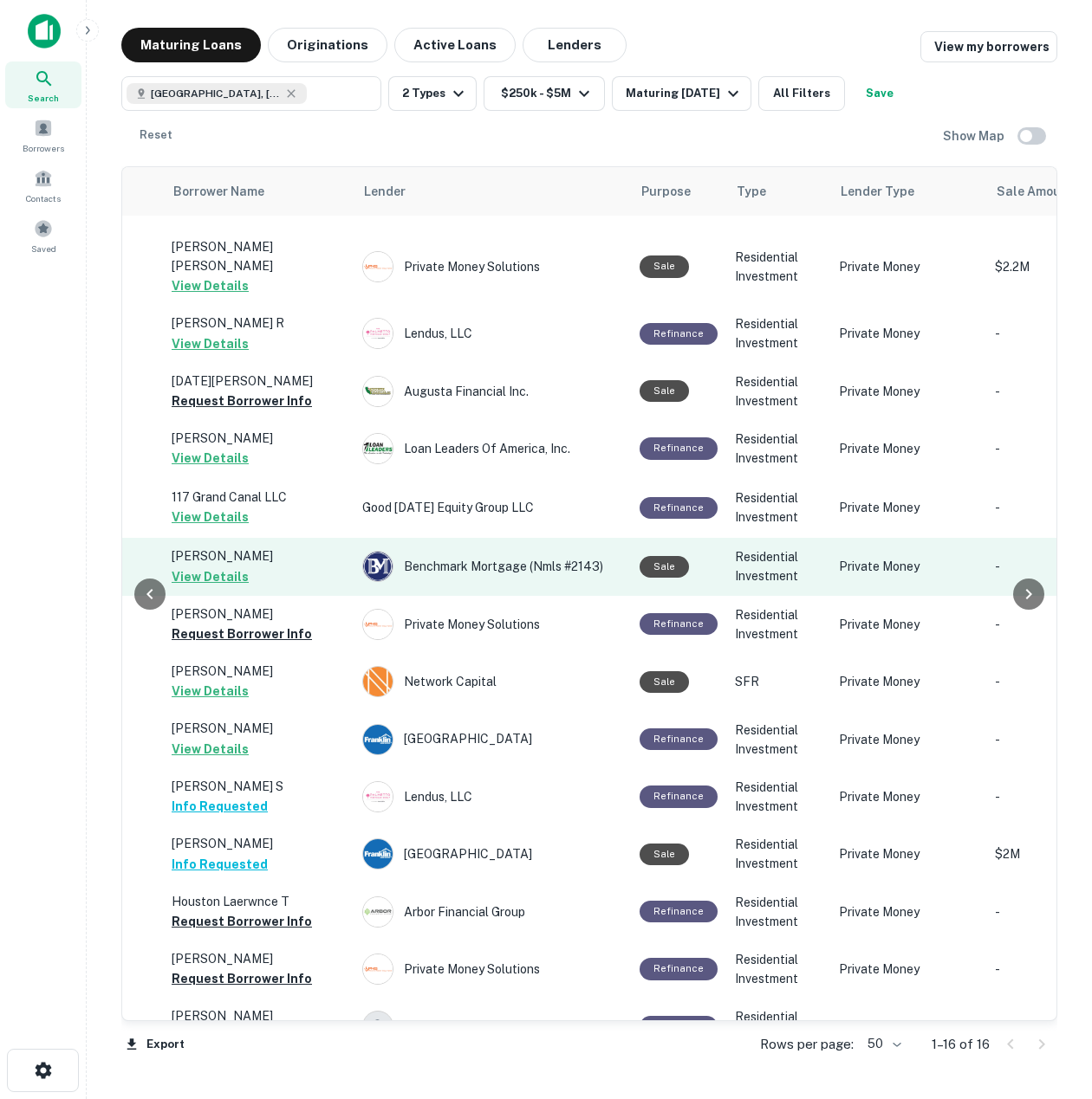
scroll to position [134, 591]
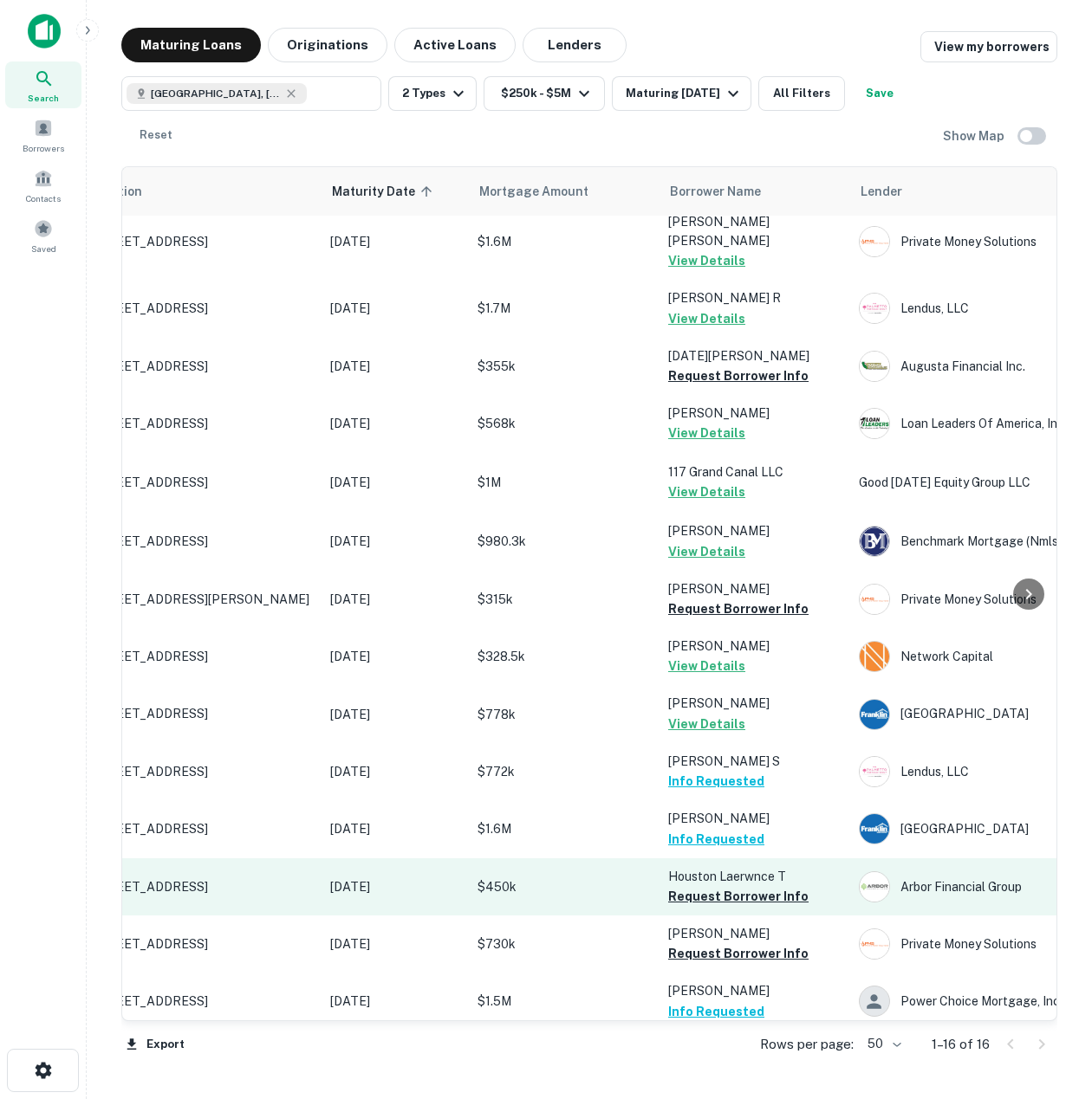
scroll to position [127, 0]
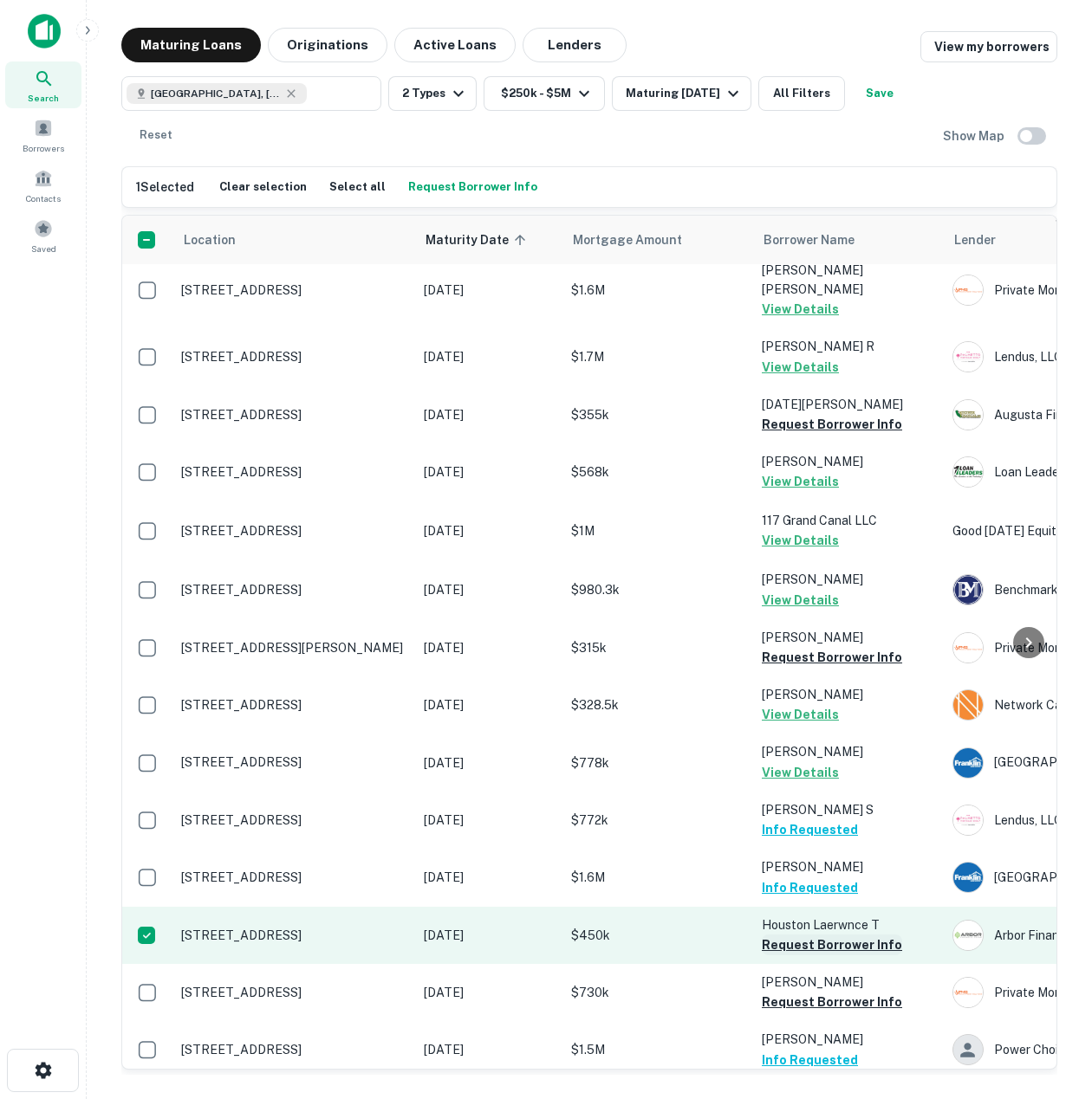
click at [846, 935] on button "Request Borrower Info" at bounding box center [832, 945] width 140 height 21
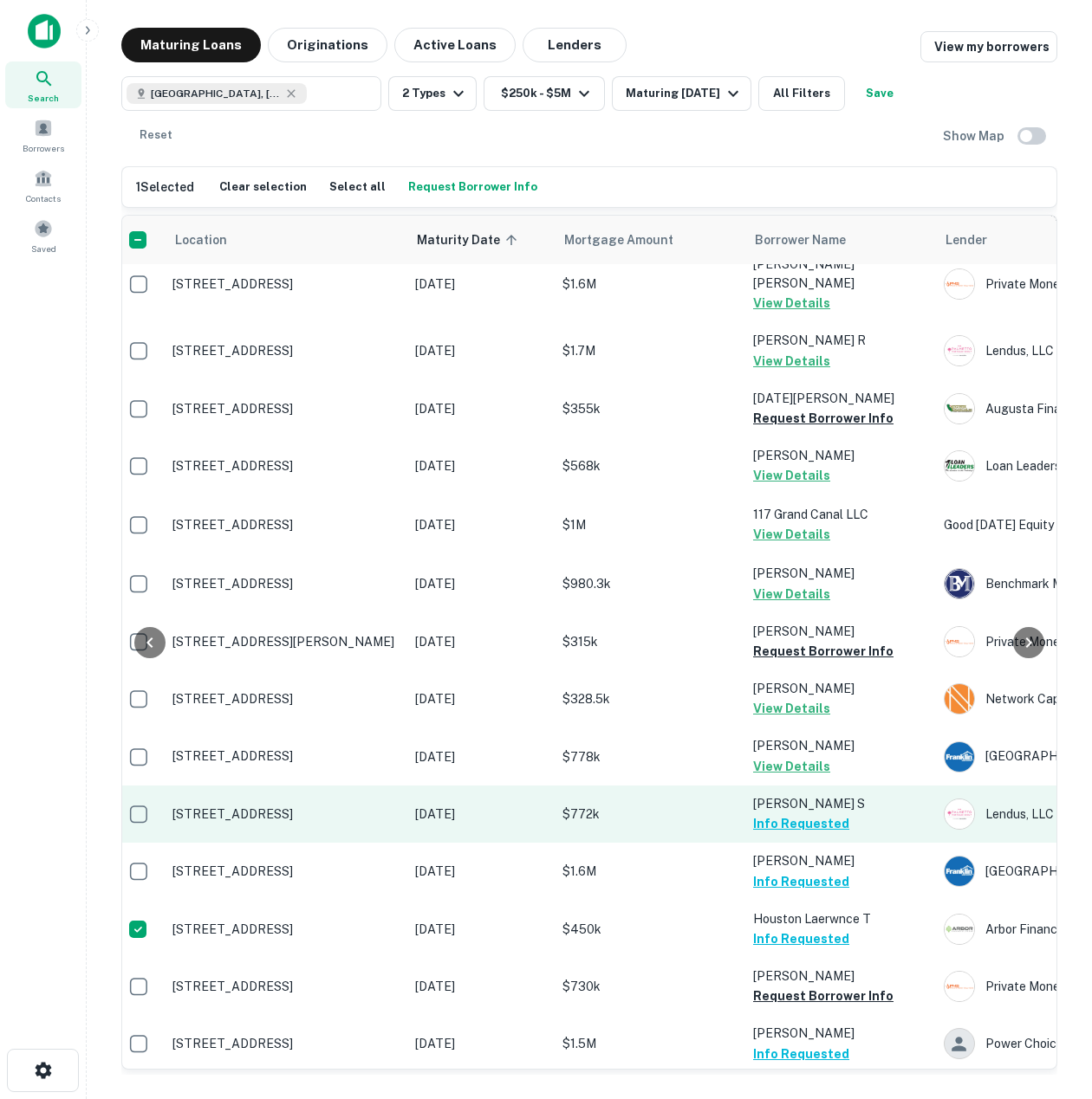
scroll to position [134, 173]
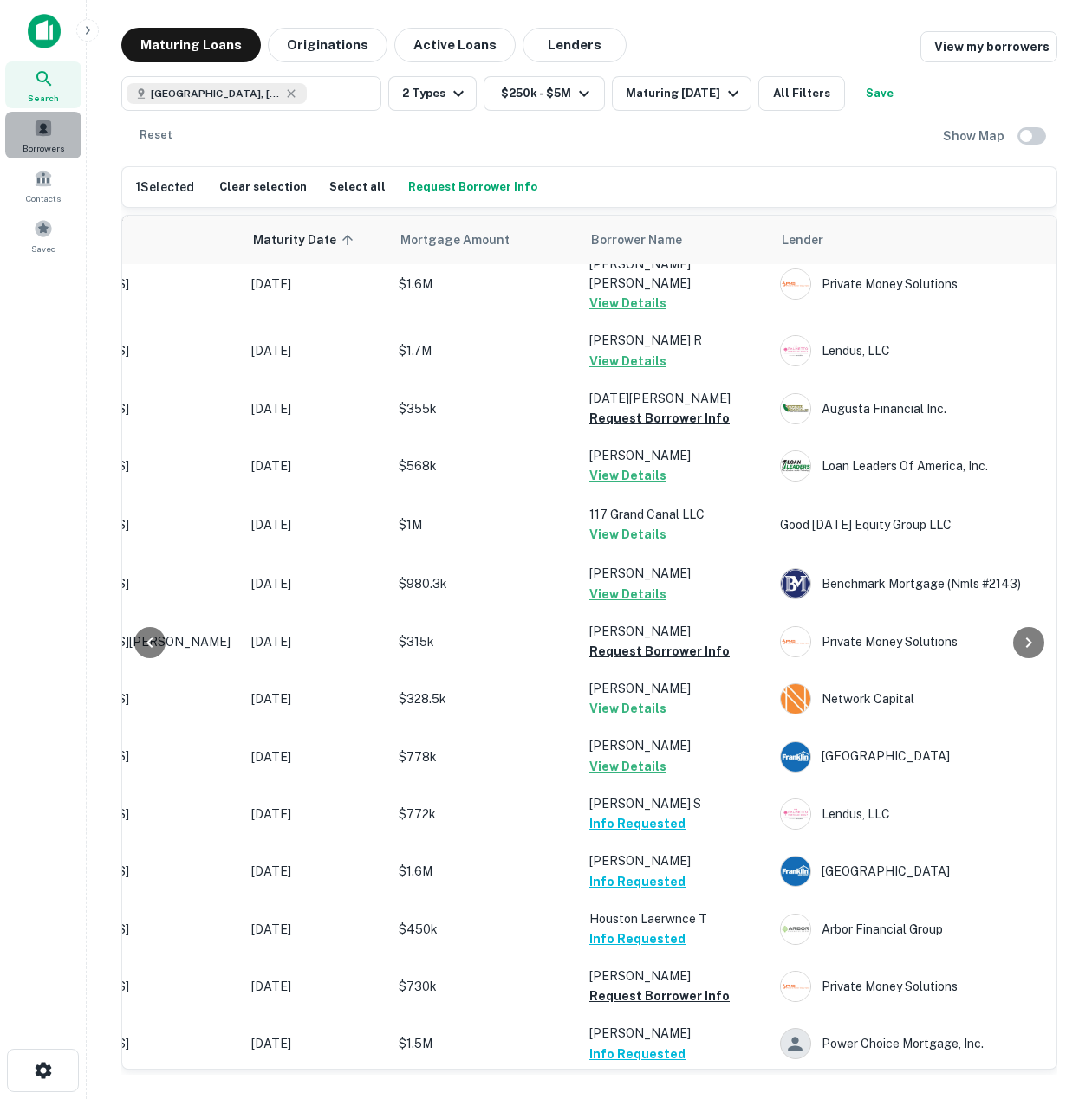
click at [75, 136] on div "Borrowers" at bounding box center [44, 135] width 76 height 46
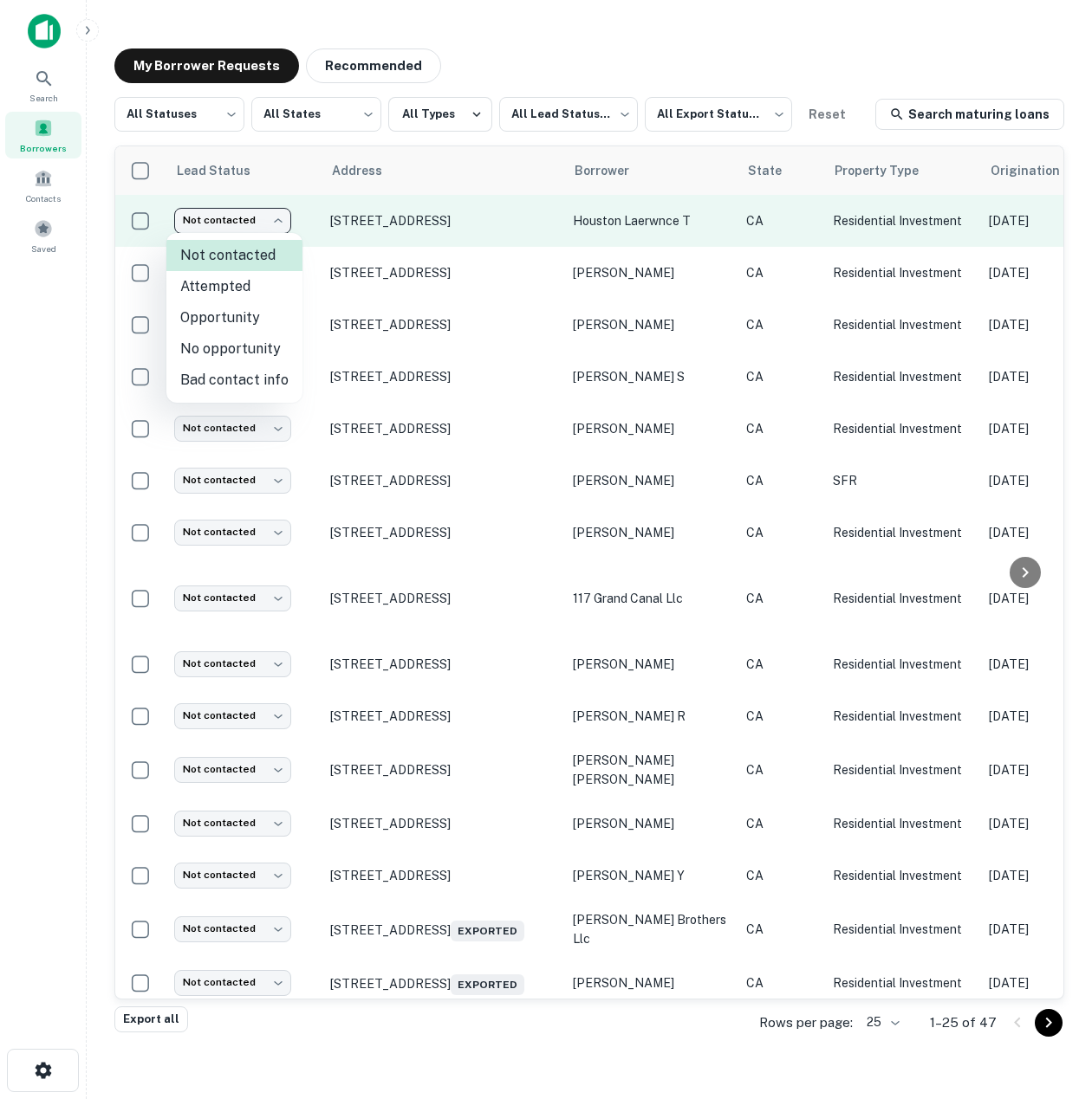
click at [195, 216] on body "Search Borrowers Contacts Saved My Borrower Requests Recommended All Statuses *…" at bounding box center [546, 550] width 1092 height 1099
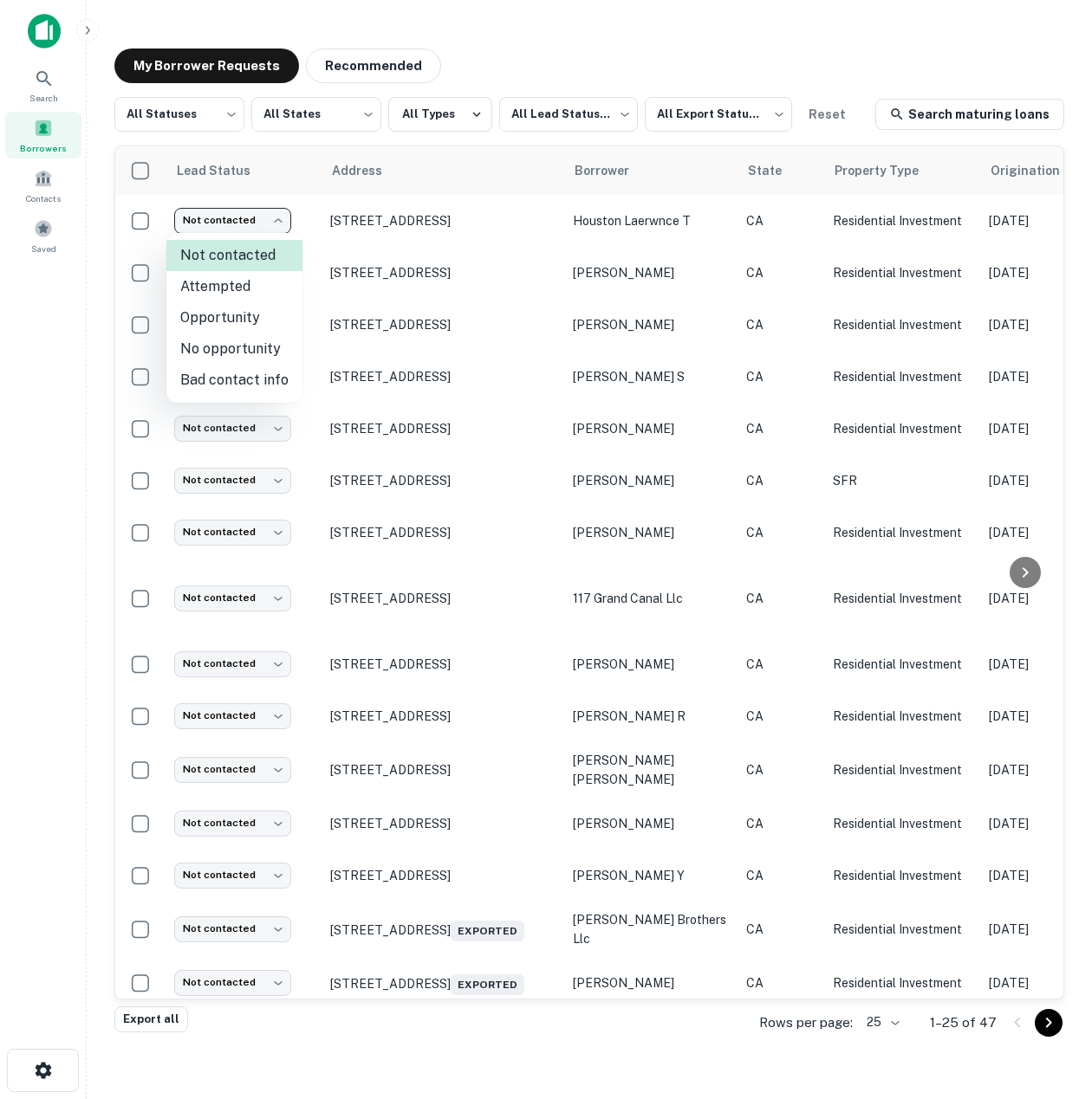
click at [281, 187] on div at bounding box center [546, 550] width 1092 height 1099
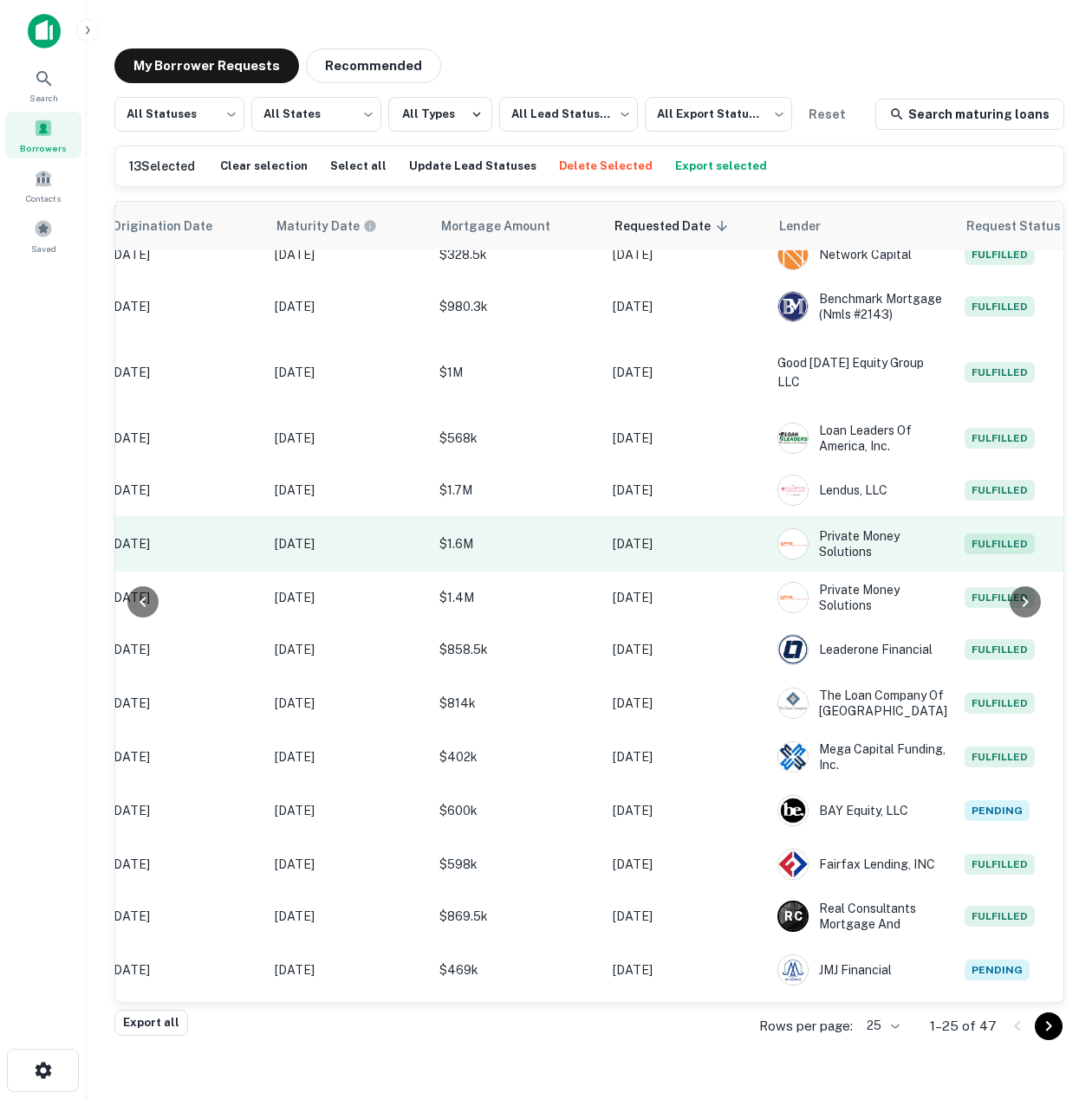
scroll to position [281, 933]
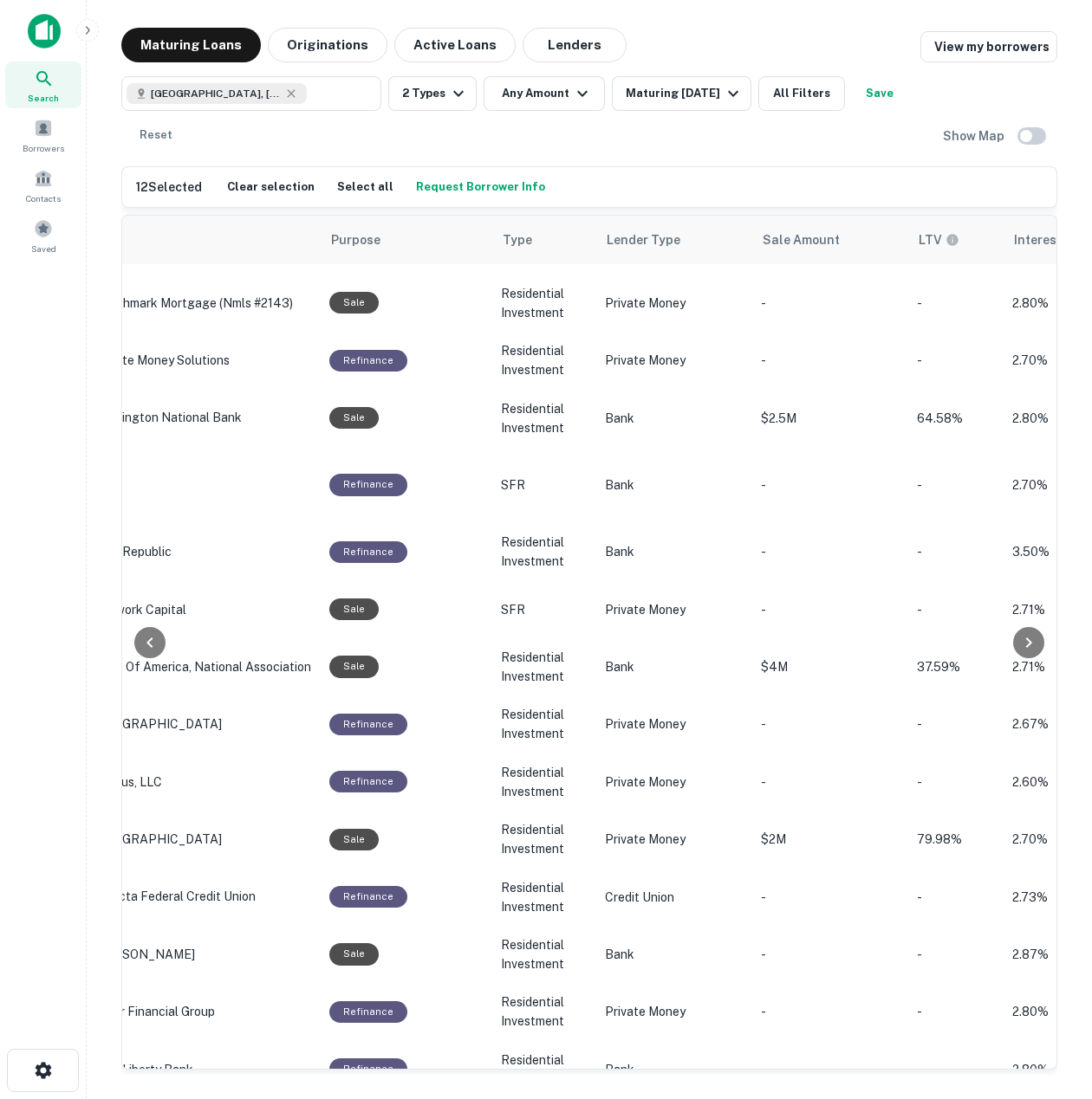
scroll to position [0, 900]
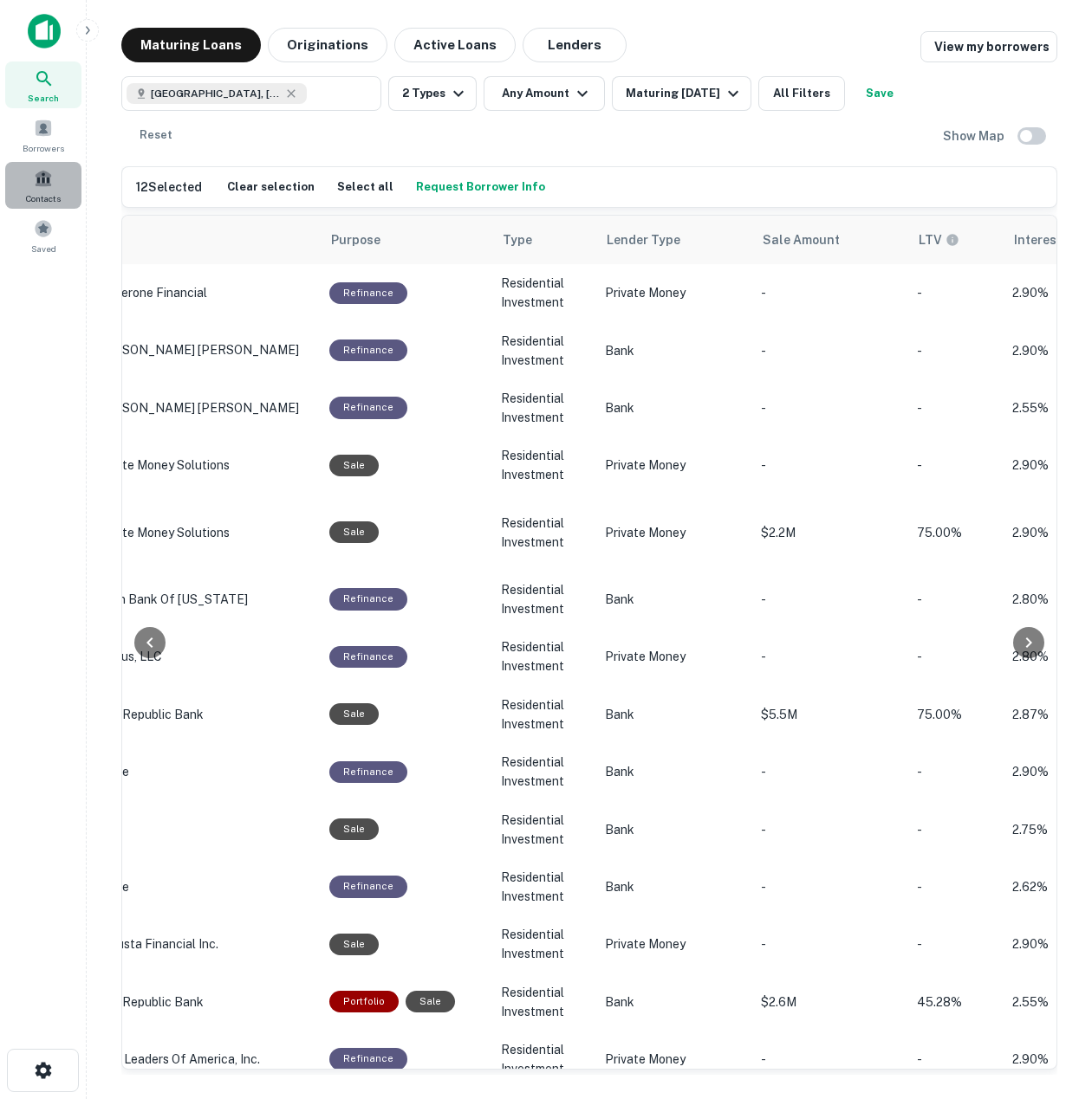
click at [50, 194] on span "Contacts" at bounding box center [44, 197] width 35 height 14
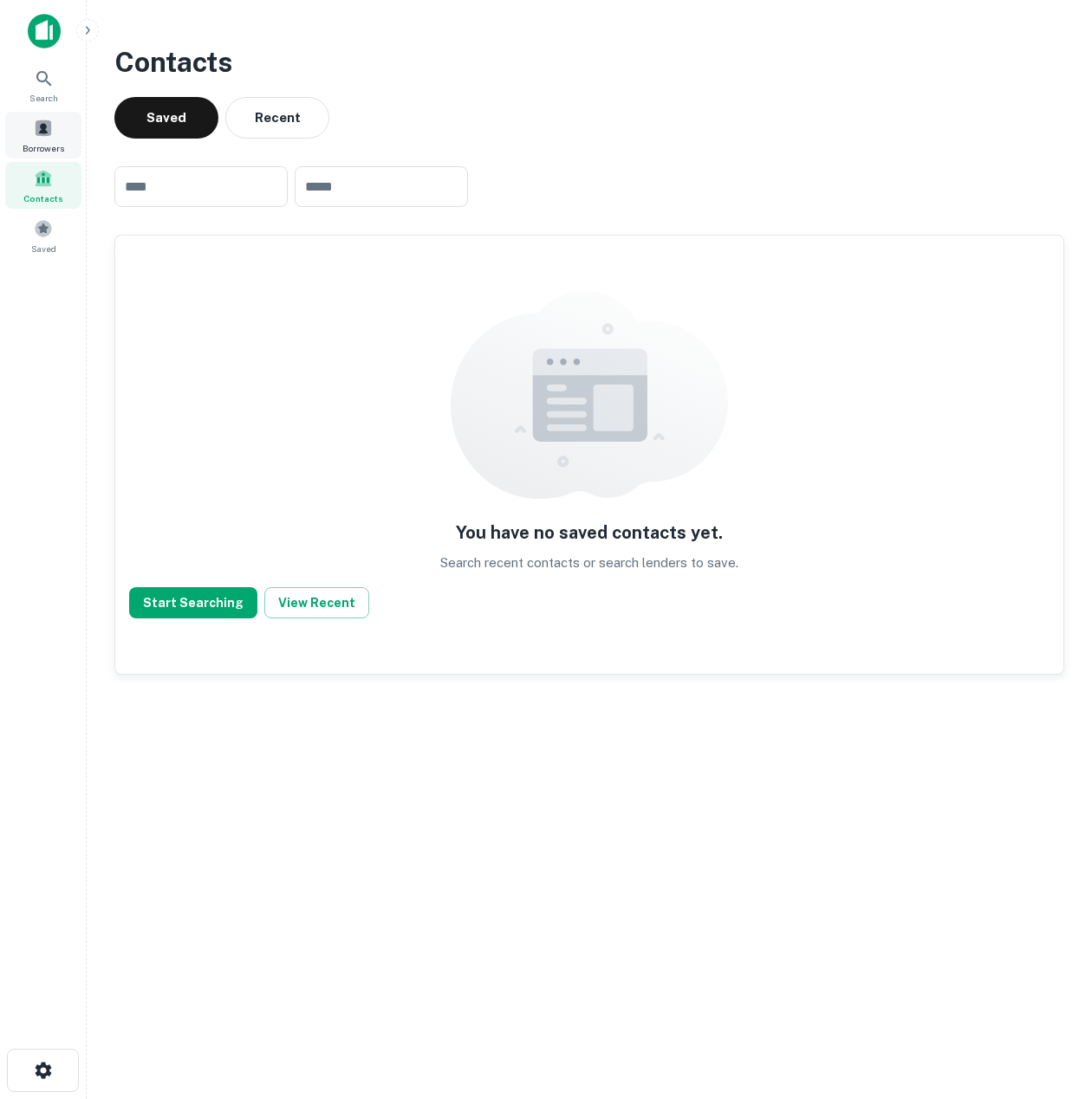
click at [56, 124] on div "Borrowers" at bounding box center [44, 135] width 76 height 46
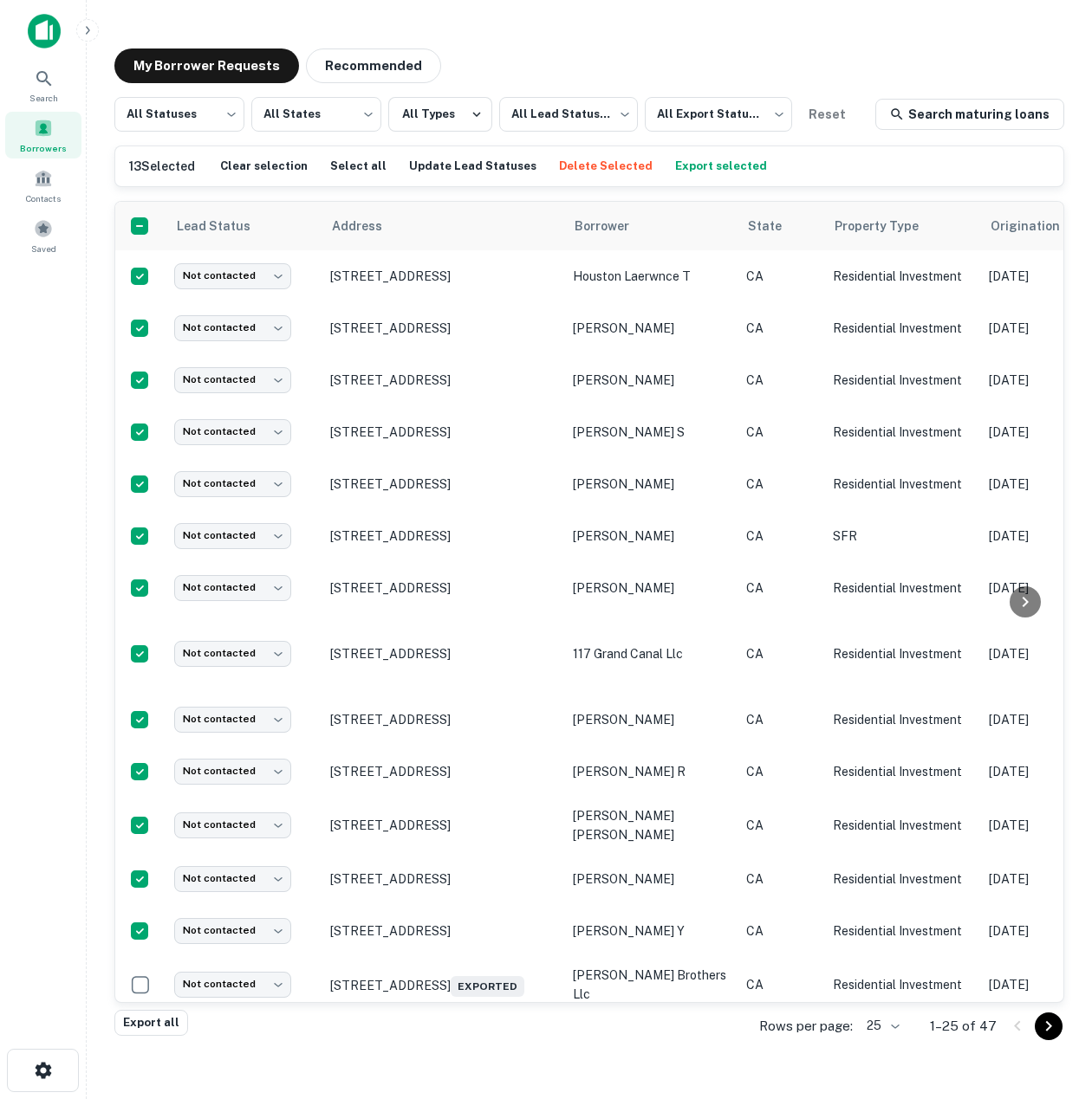
click at [686, 170] on button "Export selected" at bounding box center [721, 166] width 100 height 26
